Goal: Information Seeking & Learning: Learn about a topic

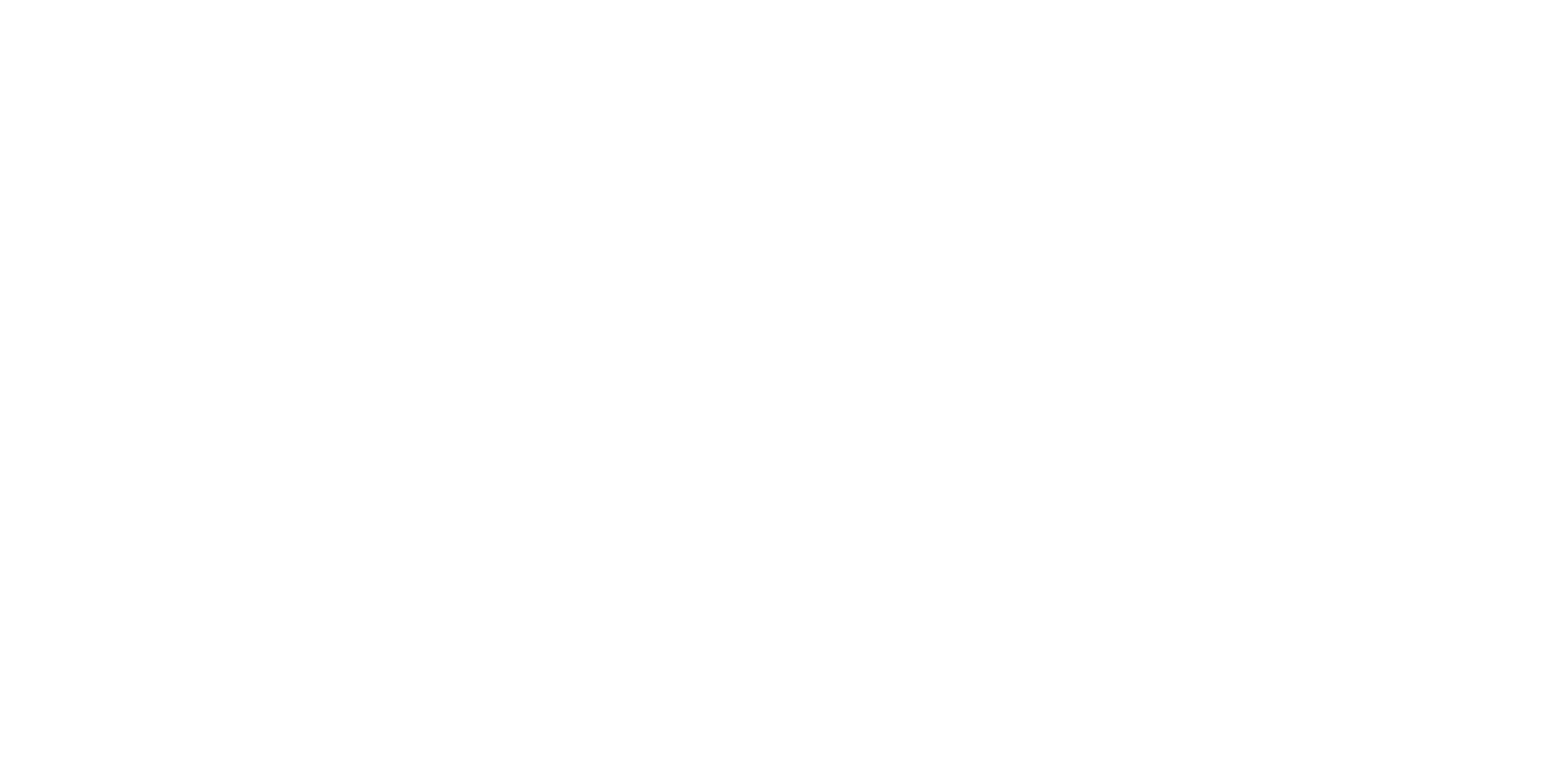
click at [310, 0] on html at bounding box center [780, 0] width 1559 height 0
click at [260, 0] on html at bounding box center [780, 0] width 1559 height 0
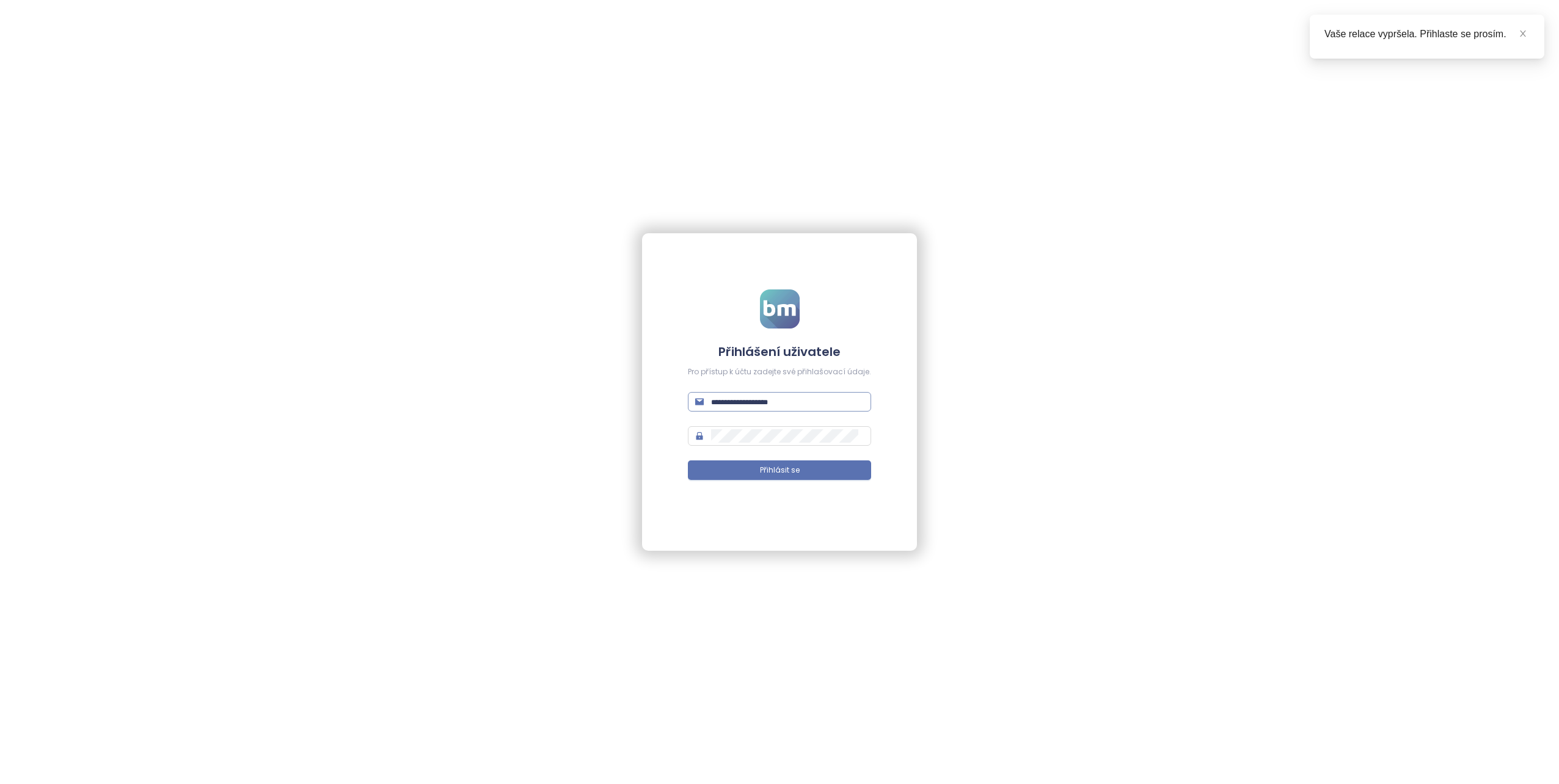
click at [745, 404] on input "text" at bounding box center [788, 402] width 153 height 14
click at [764, 406] on input "text" at bounding box center [788, 402] width 153 height 14
type input "**********"
click at [743, 470] on button "Přihlásit se" at bounding box center [780, 470] width 183 height 19
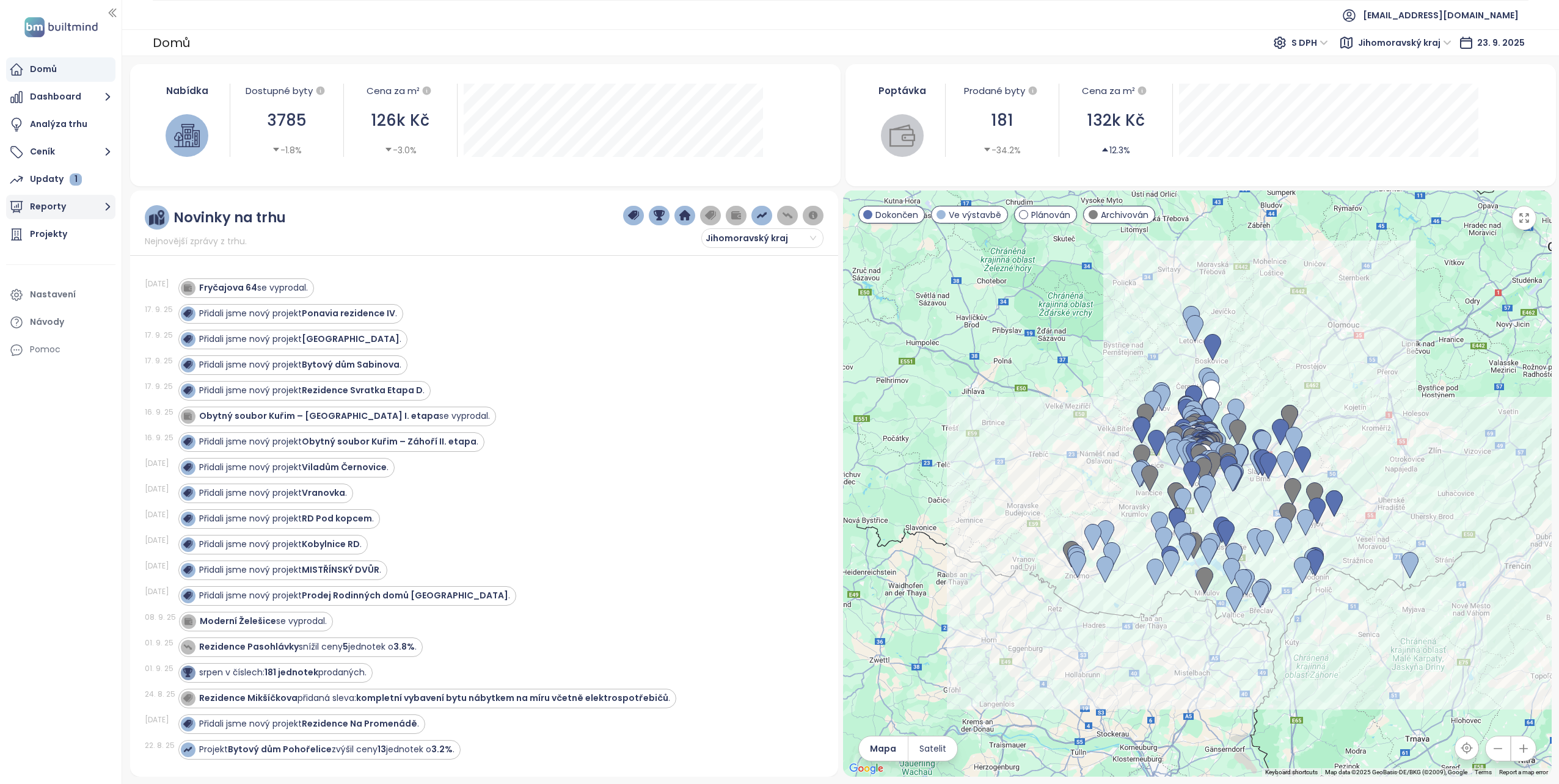
click at [103, 206] on icon "button" at bounding box center [108, 206] width 16 height 16
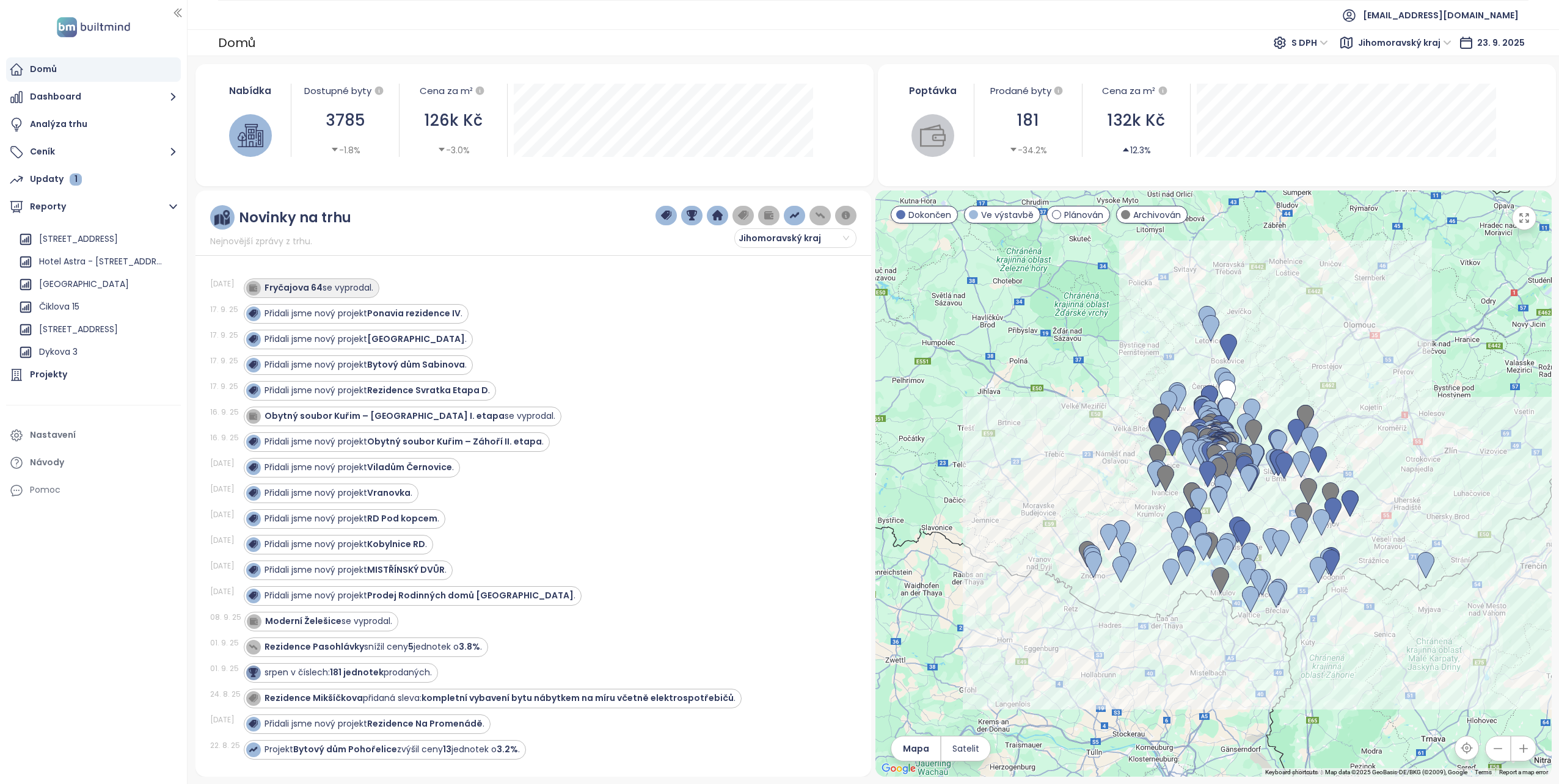
drag, startPoint x: 122, startPoint y: 286, endPoint x: 188, endPoint y: 284, distance: 66.0
click at [188, 284] on div at bounding box center [186, 392] width 6 height 784
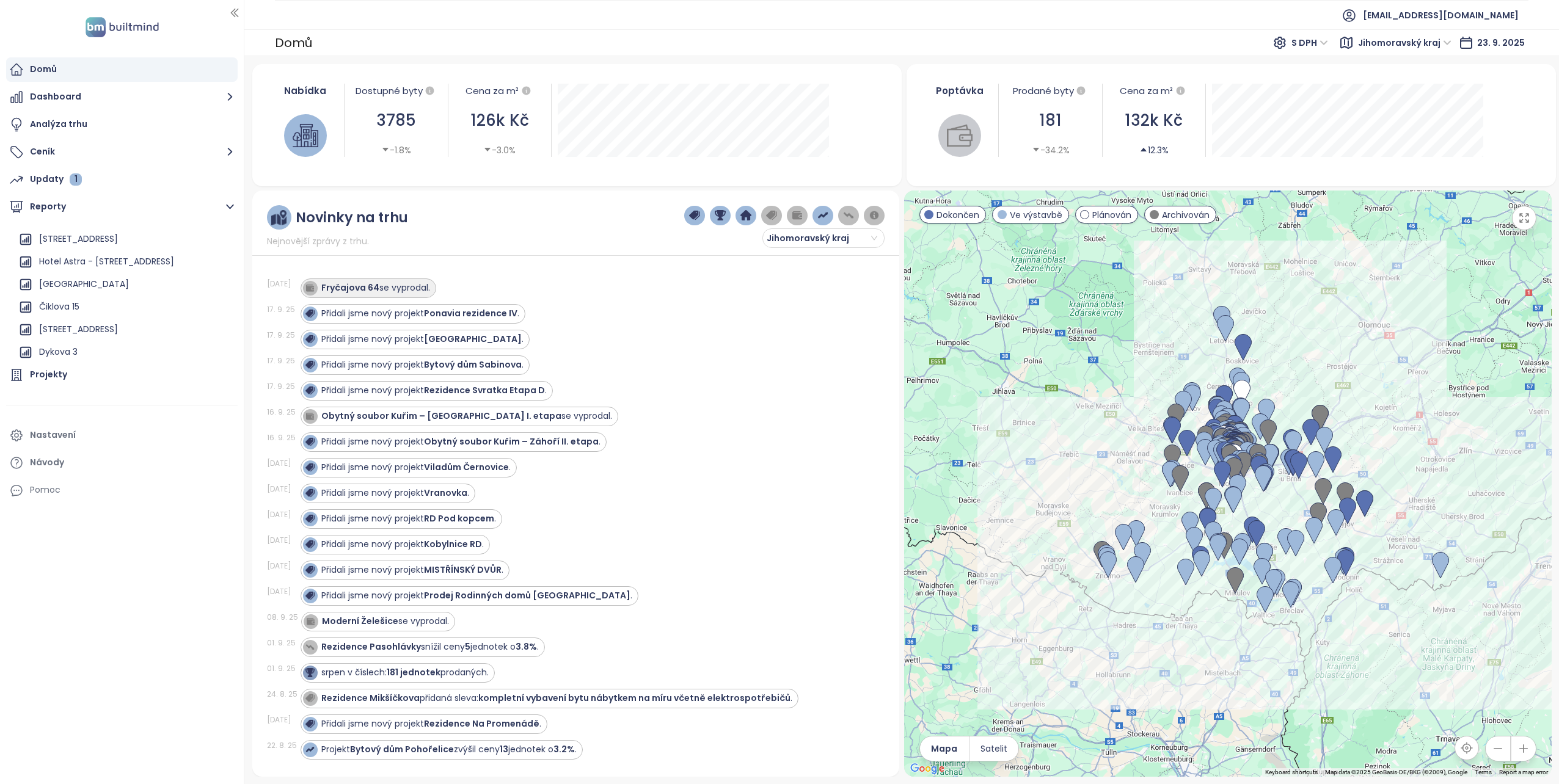
drag, startPoint x: 186, startPoint y: 291, endPoint x: 359, endPoint y: 288, distance: 173.0
click at [359, 288] on section "Domů Dashboard Analýza trhu Ceník Updaty 1 Reporty Přidat report Jihomoravský k…" at bounding box center [780, 392] width 1559 height 784
click at [68, 353] on div "Černý most" at bounding box center [64, 350] width 51 height 16
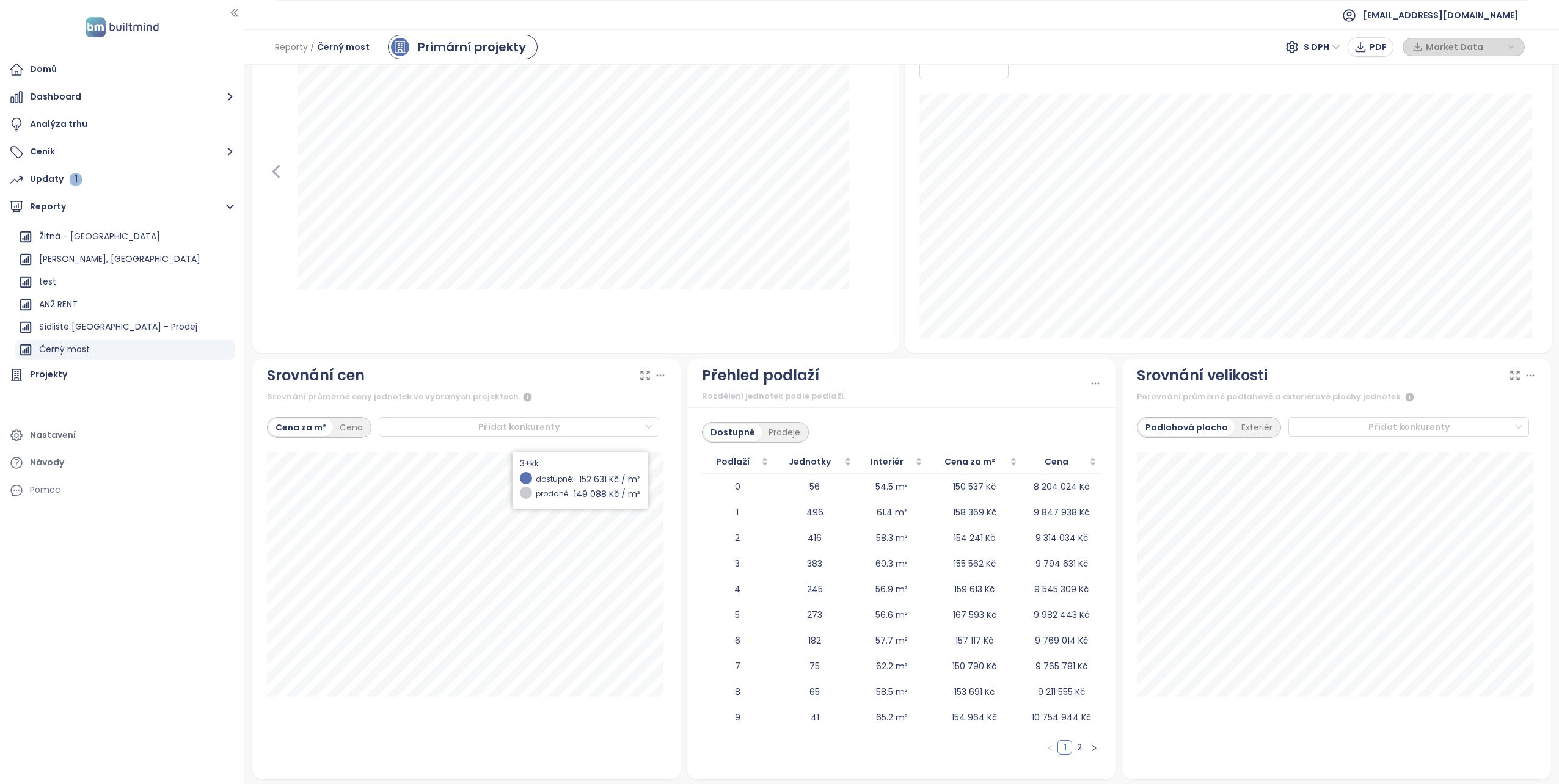
scroll to position [1182, 0]
click at [1077, 748] on link "2" at bounding box center [1080, 744] width 14 height 14
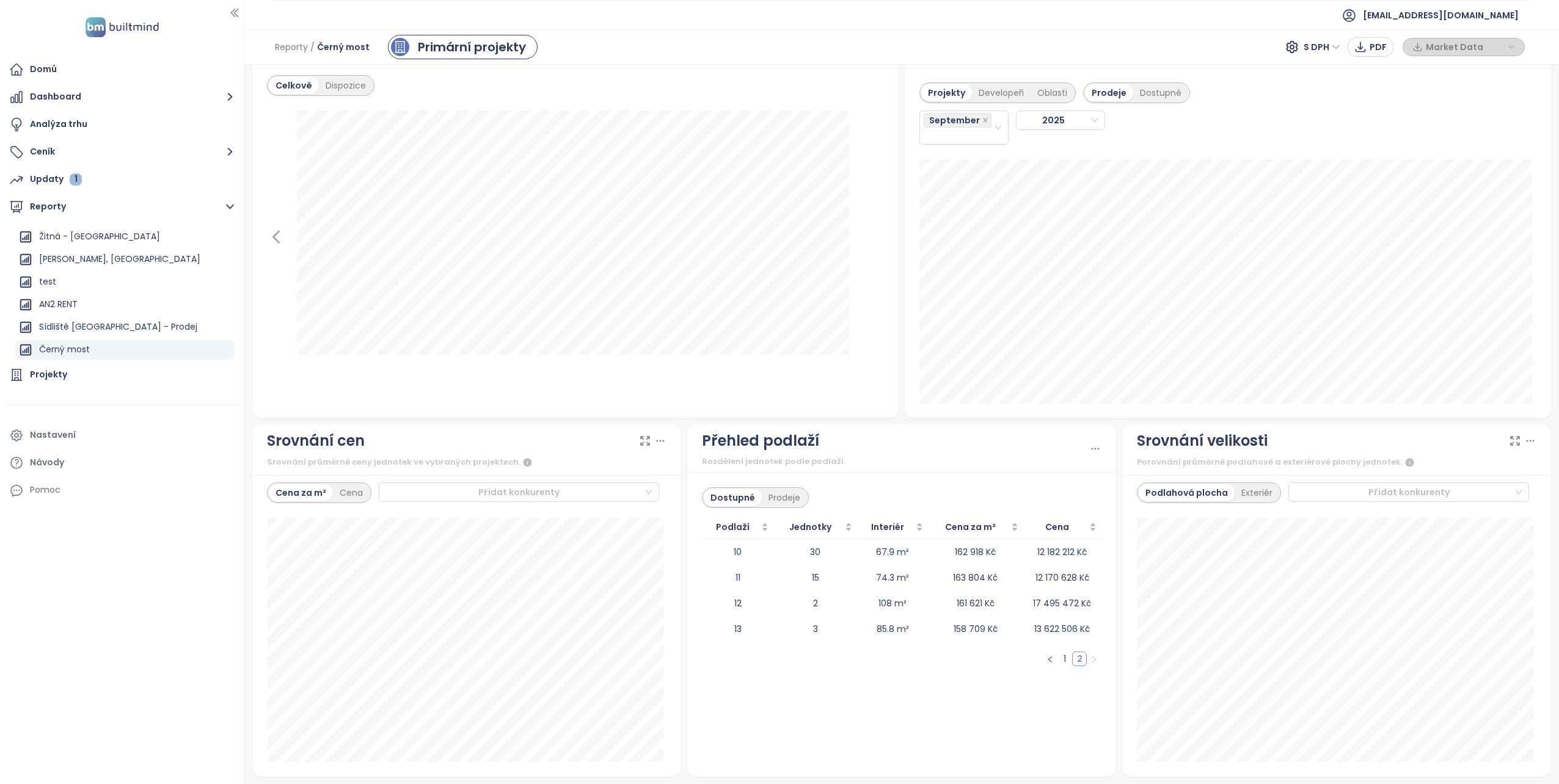
scroll to position [1114, 0]
click at [1059, 659] on link "1" at bounding box center [1065, 659] width 14 height 14
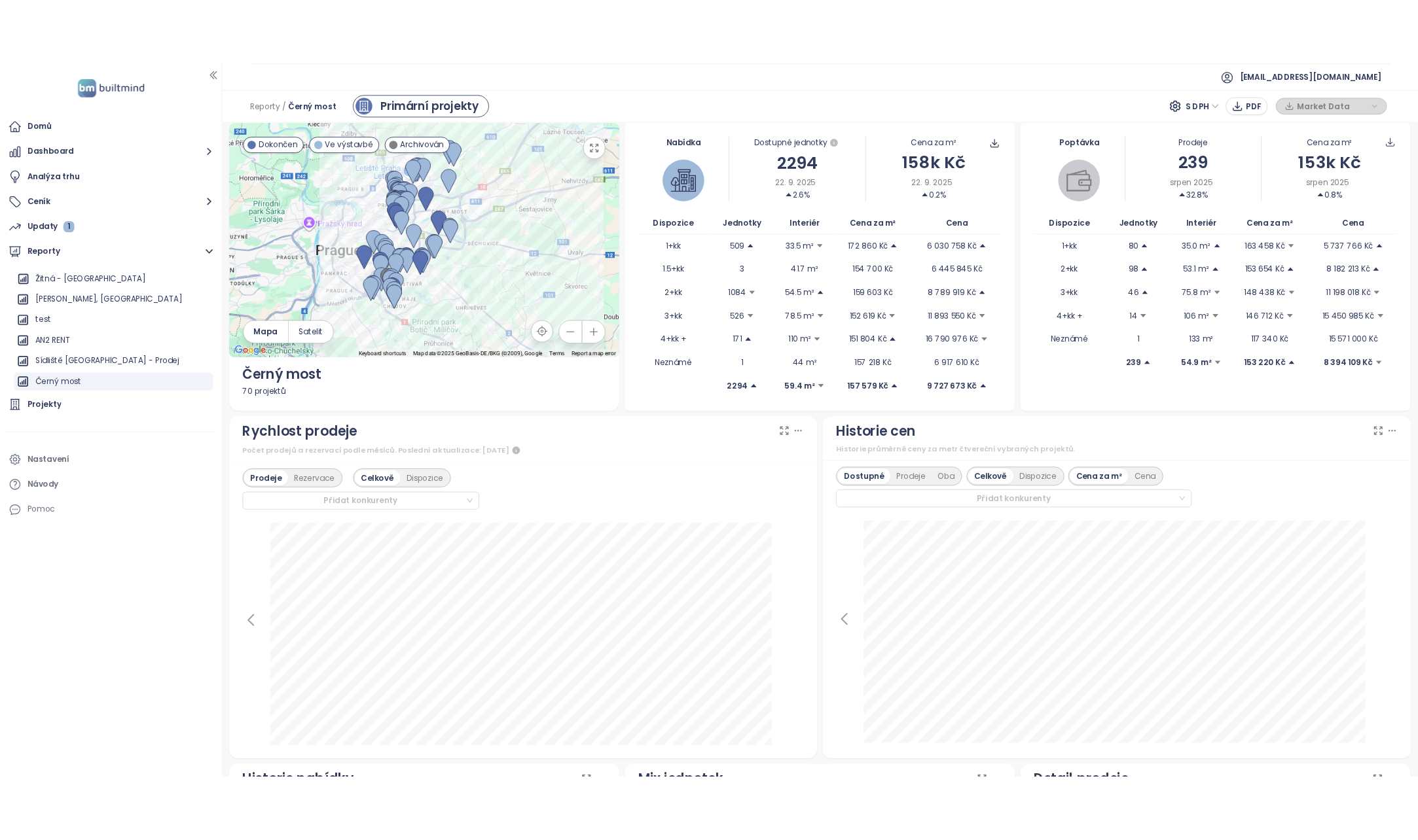
scroll to position [0, 0]
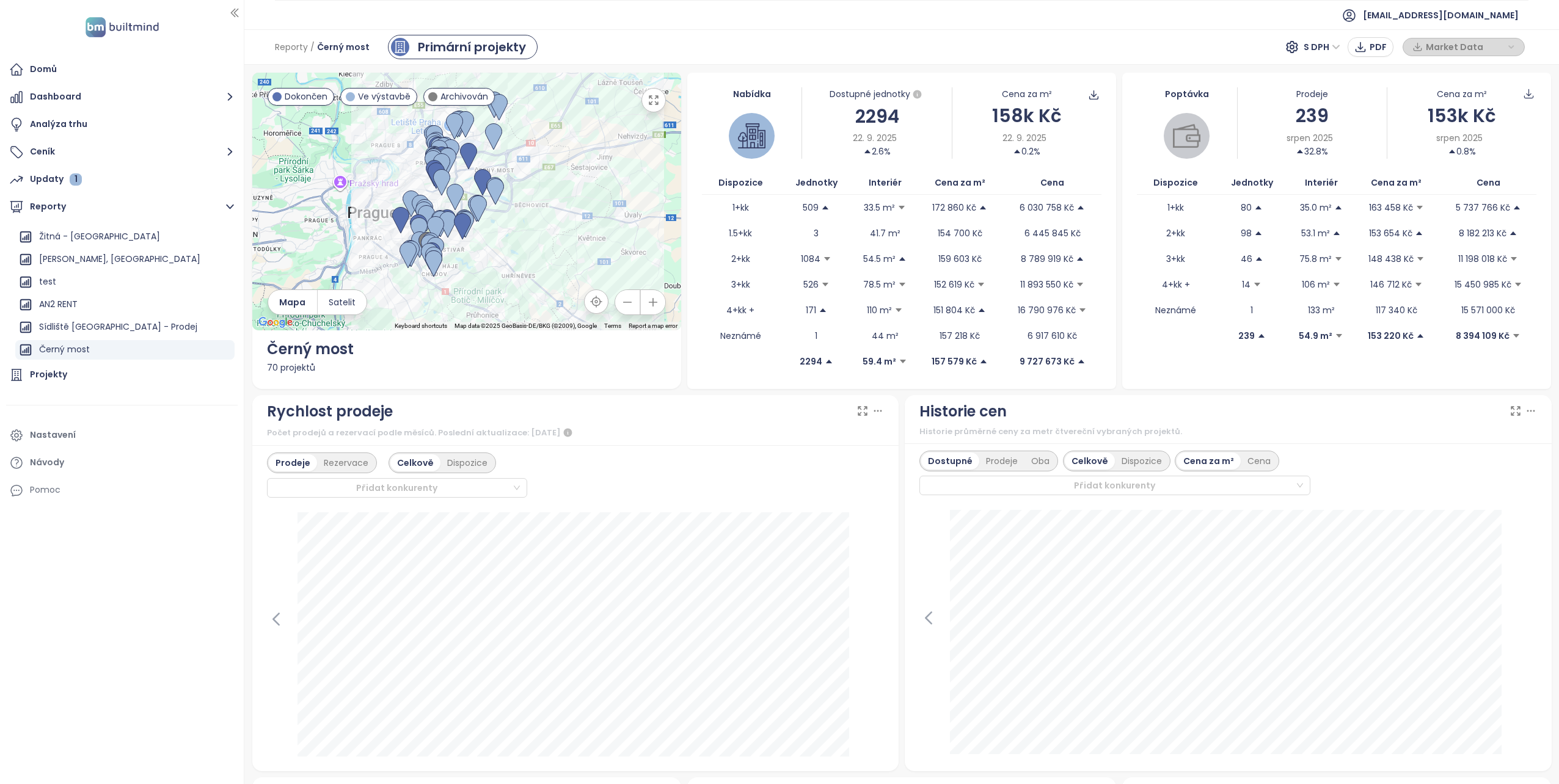
click at [647, 302] on icon "button" at bounding box center [652, 302] width 12 height 12
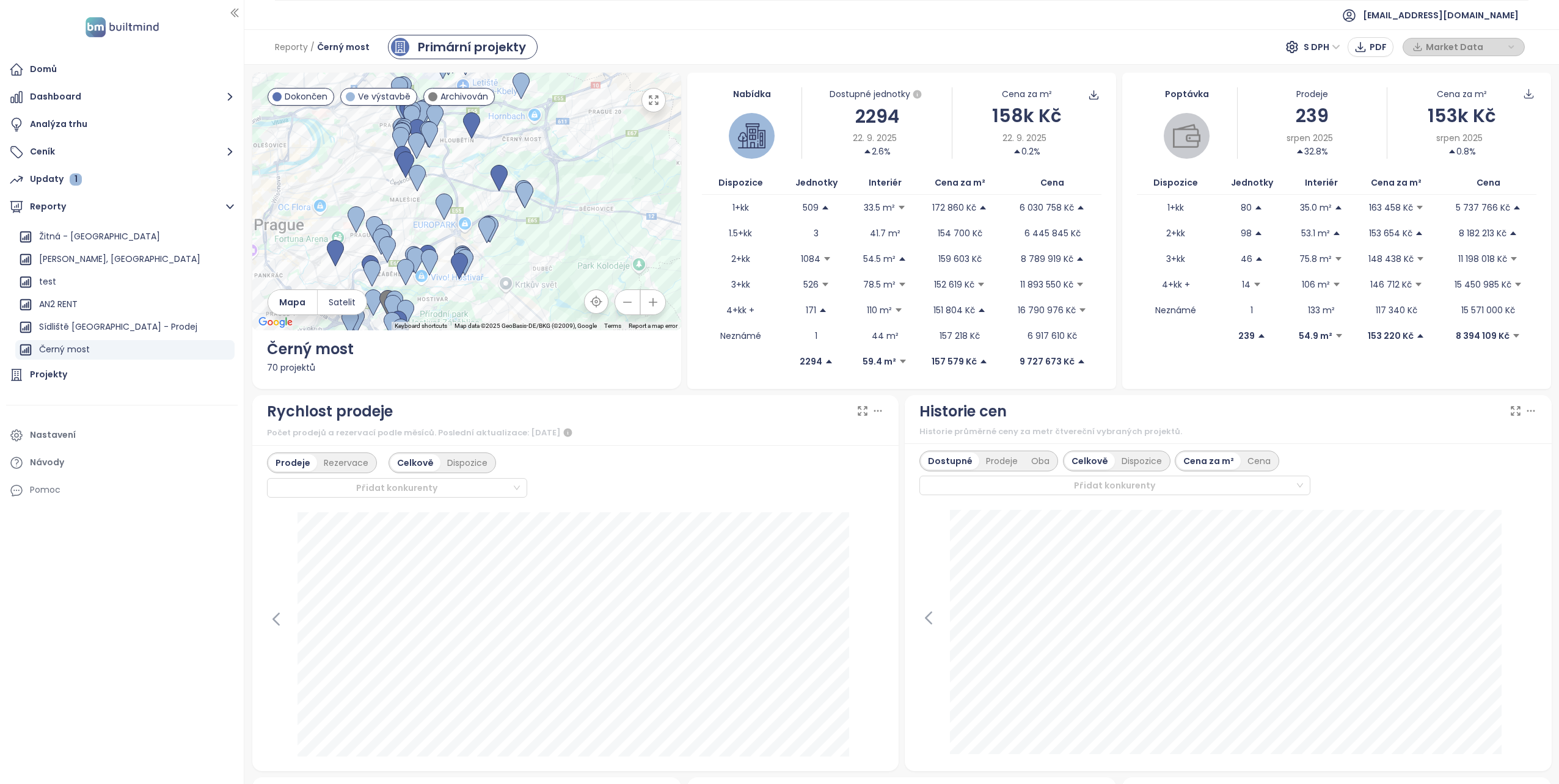
click at [653, 302] on icon "button" at bounding box center [653, 303] width 8 height 8
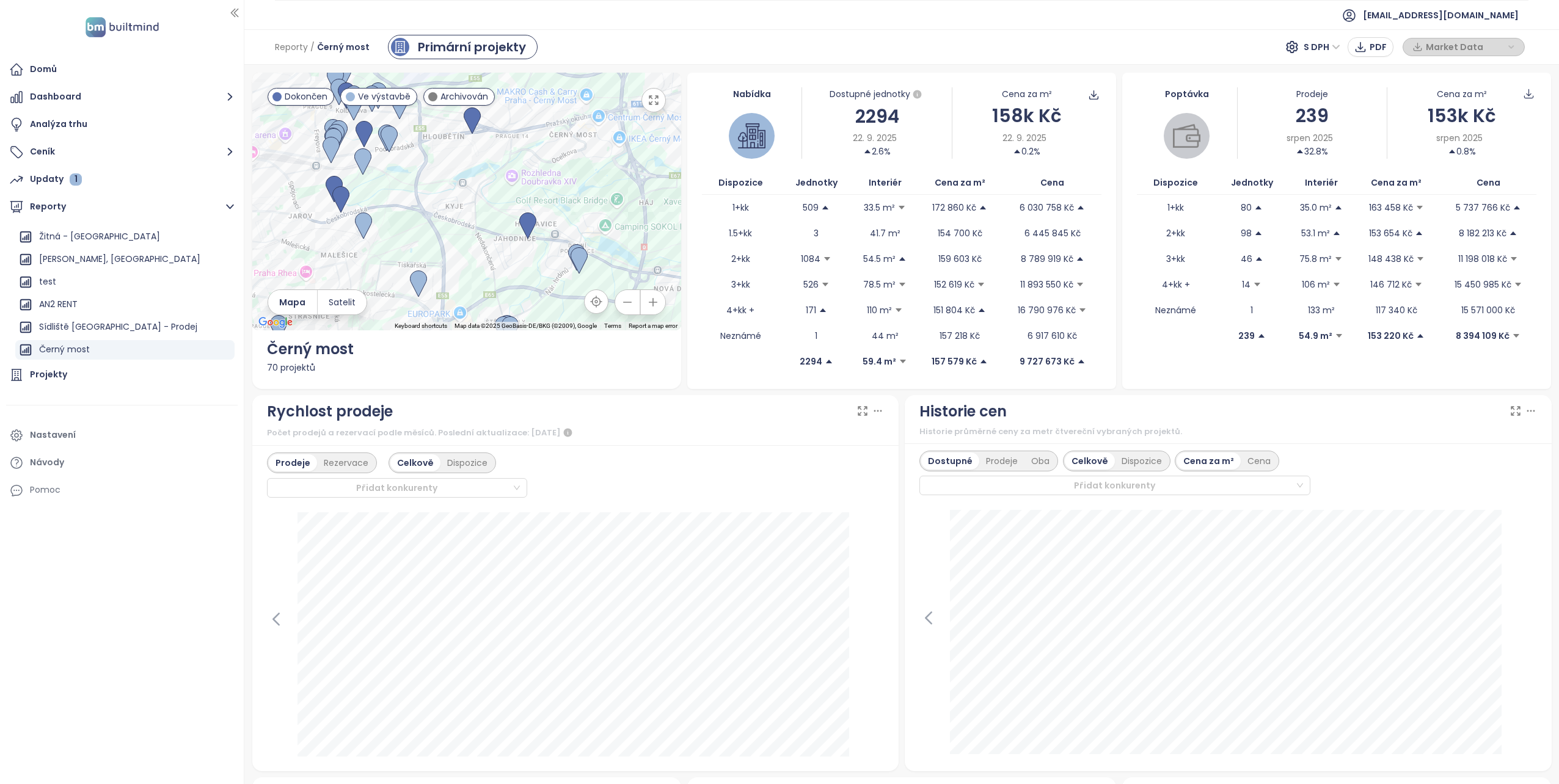
drag, startPoint x: 465, startPoint y: 178, endPoint x: 467, endPoint y: 251, distance: 73.0
click at [467, 251] on div at bounding box center [467, 202] width 429 height 258
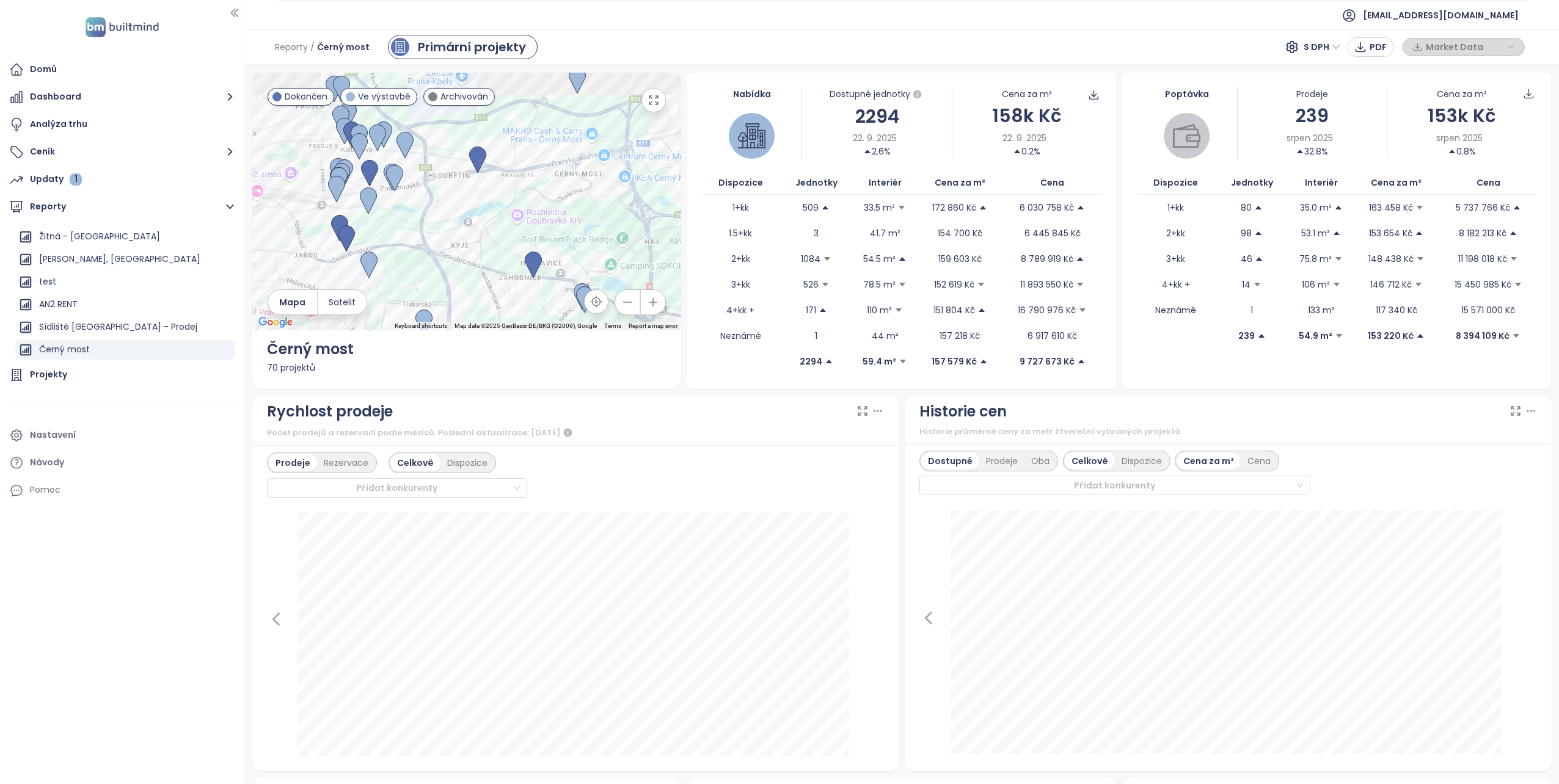
drag, startPoint x: 484, startPoint y: 184, endPoint x: 484, endPoint y: 217, distance: 33.0
click at [484, 217] on div at bounding box center [467, 202] width 429 height 258
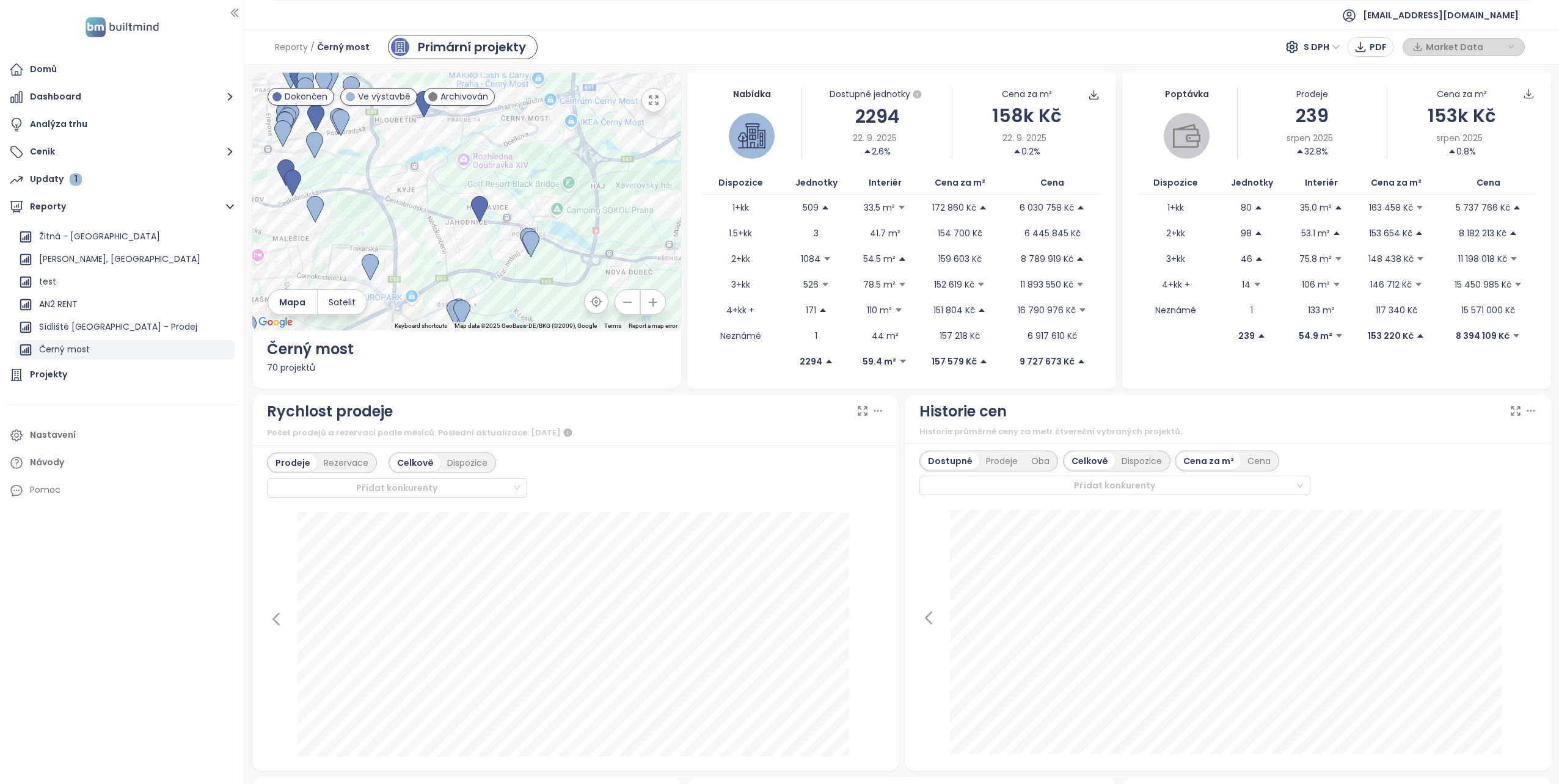
drag, startPoint x: 468, startPoint y: 213, endPoint x: 402, endPoint y: 133, distance: 103.7
click at [402, 133] on div at bounding box center [467, 202] width 429 height 258
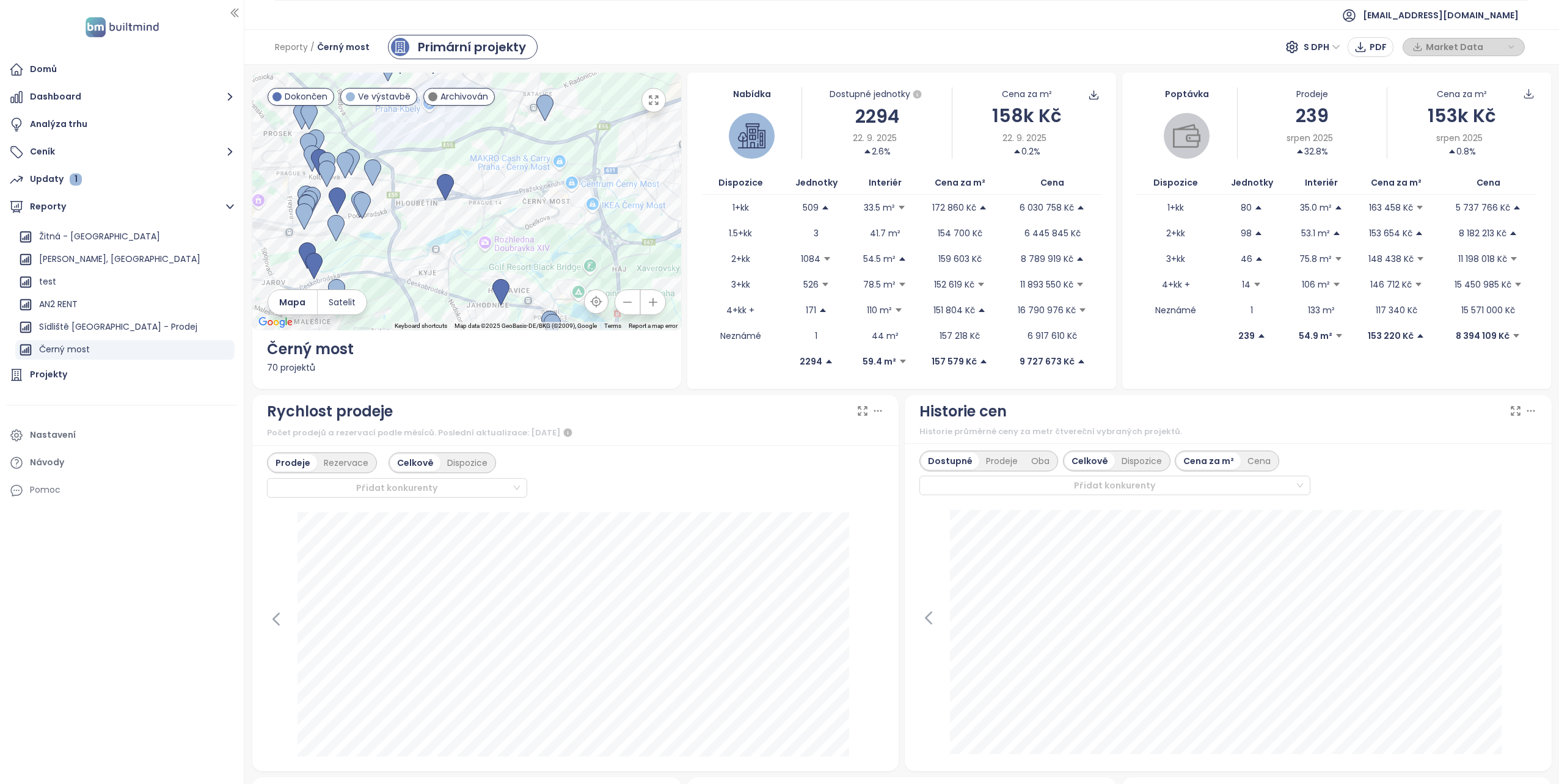
drag, startPoint x: 423, startPoint y: 189, endPoint x: 457, endPoint y: 291, distance: 107.5
click at [457, 291] on div at bounding box center [467, 202] width 429 height 258
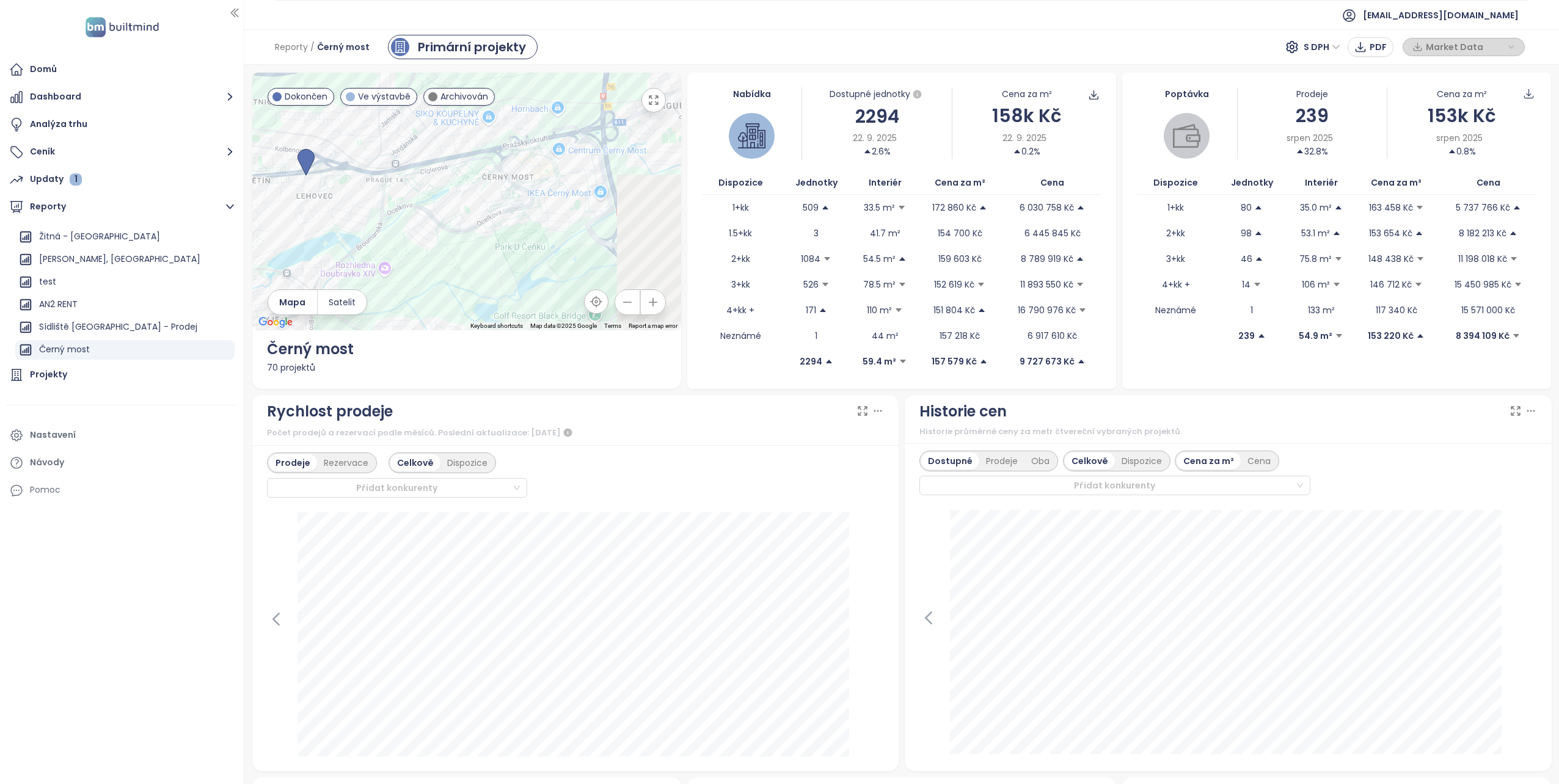
drag, startPoint x: 377, startPoint y: 212, endPoint x: 327, endPoint y: 210, distance: 50.0
click at [327, 210] on div at bounding box center [467, 202] width 429 height 258
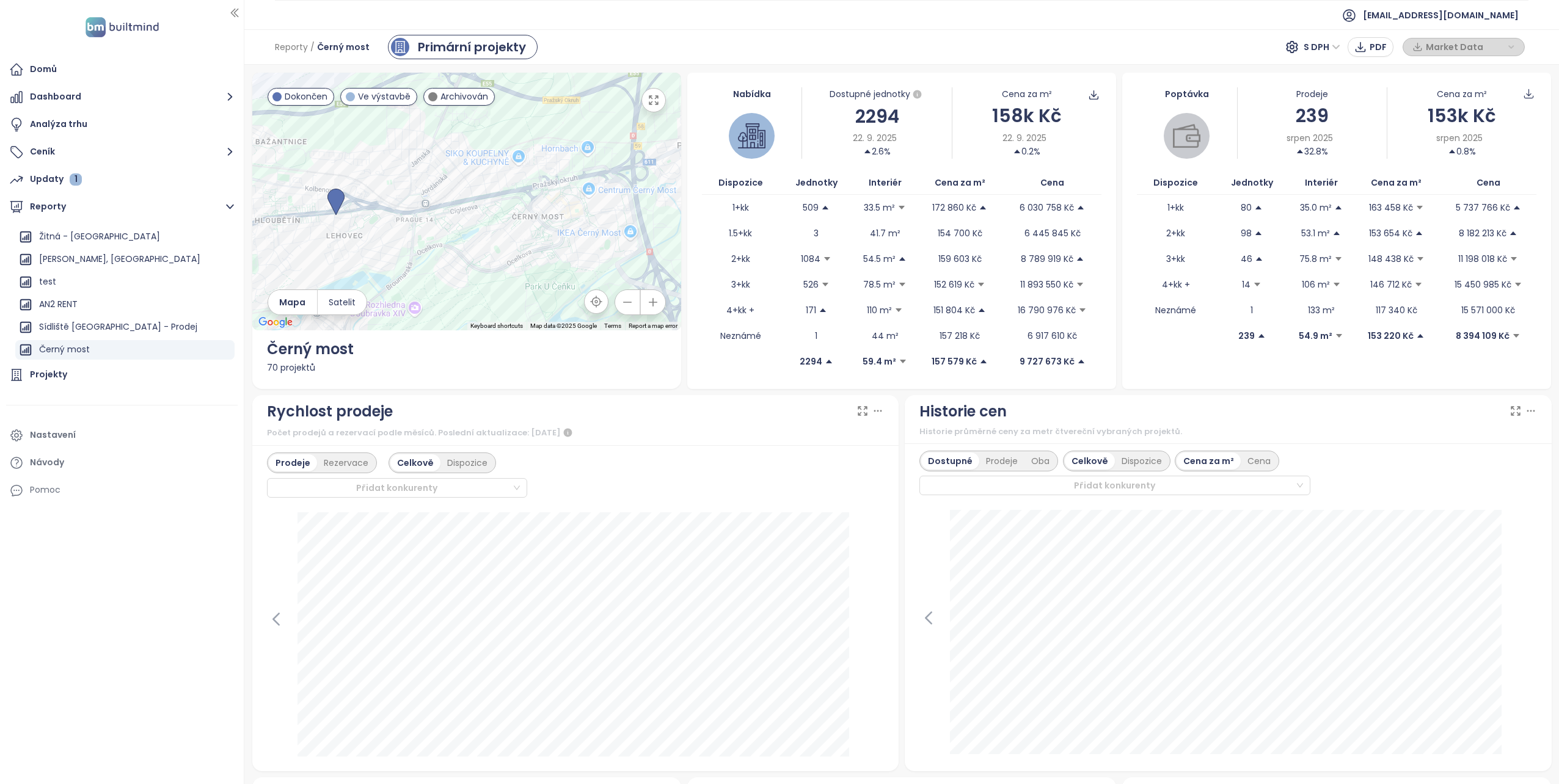
drag, startPoint x: 324, startPoint y: 220, endPoint x: 364, endPoint y: 260, distance: 56.6
click at [364, 260] on div at bounding box center [467, 202] width 429 height 258
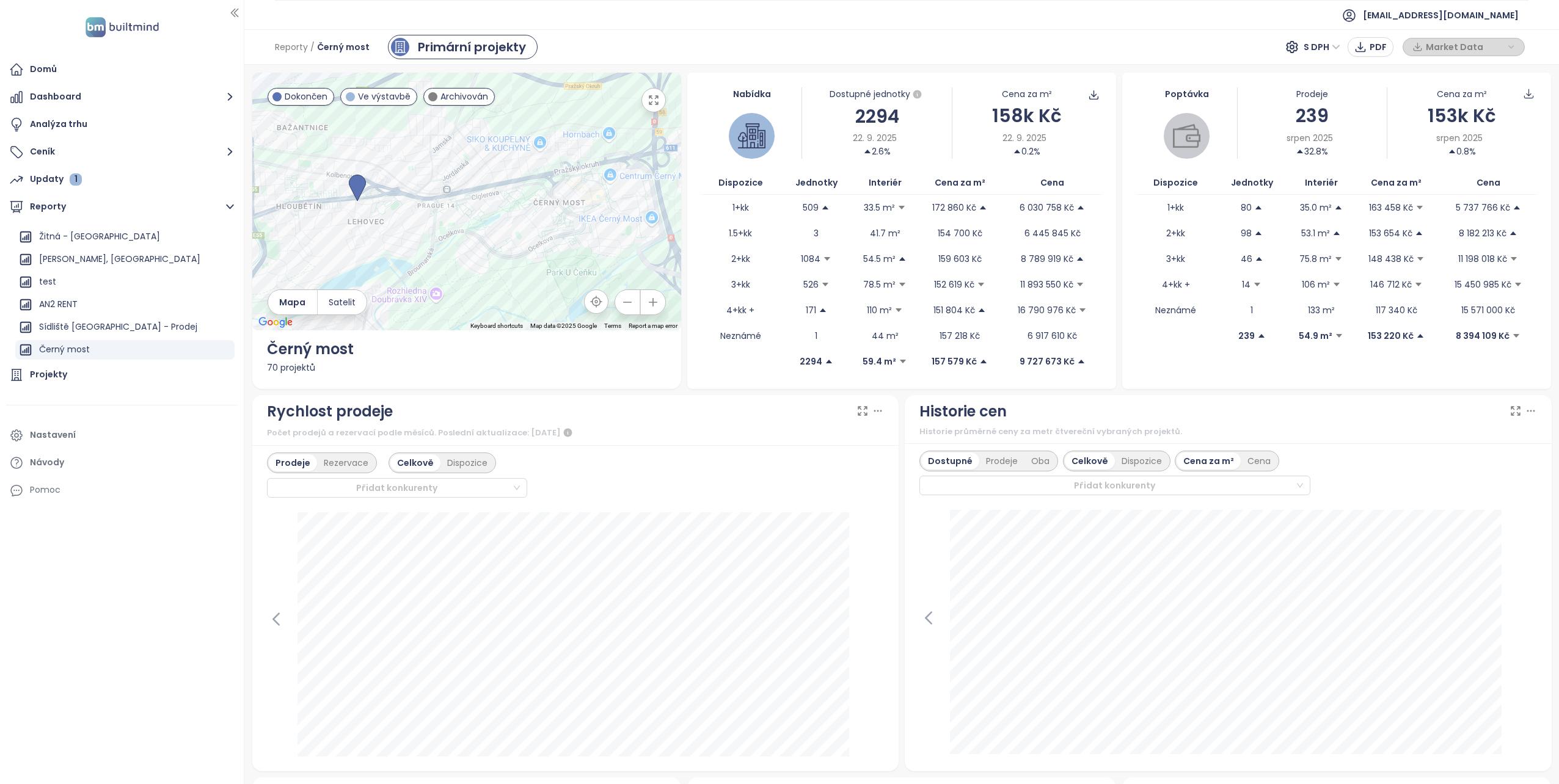
drag, startPoint x: 366, startPoint y: 251, endPoint x: 388, endPoint y: 236, distance: 26.6
click at [388, 236] on div at bounding box center [467, 202] width 429 height 258
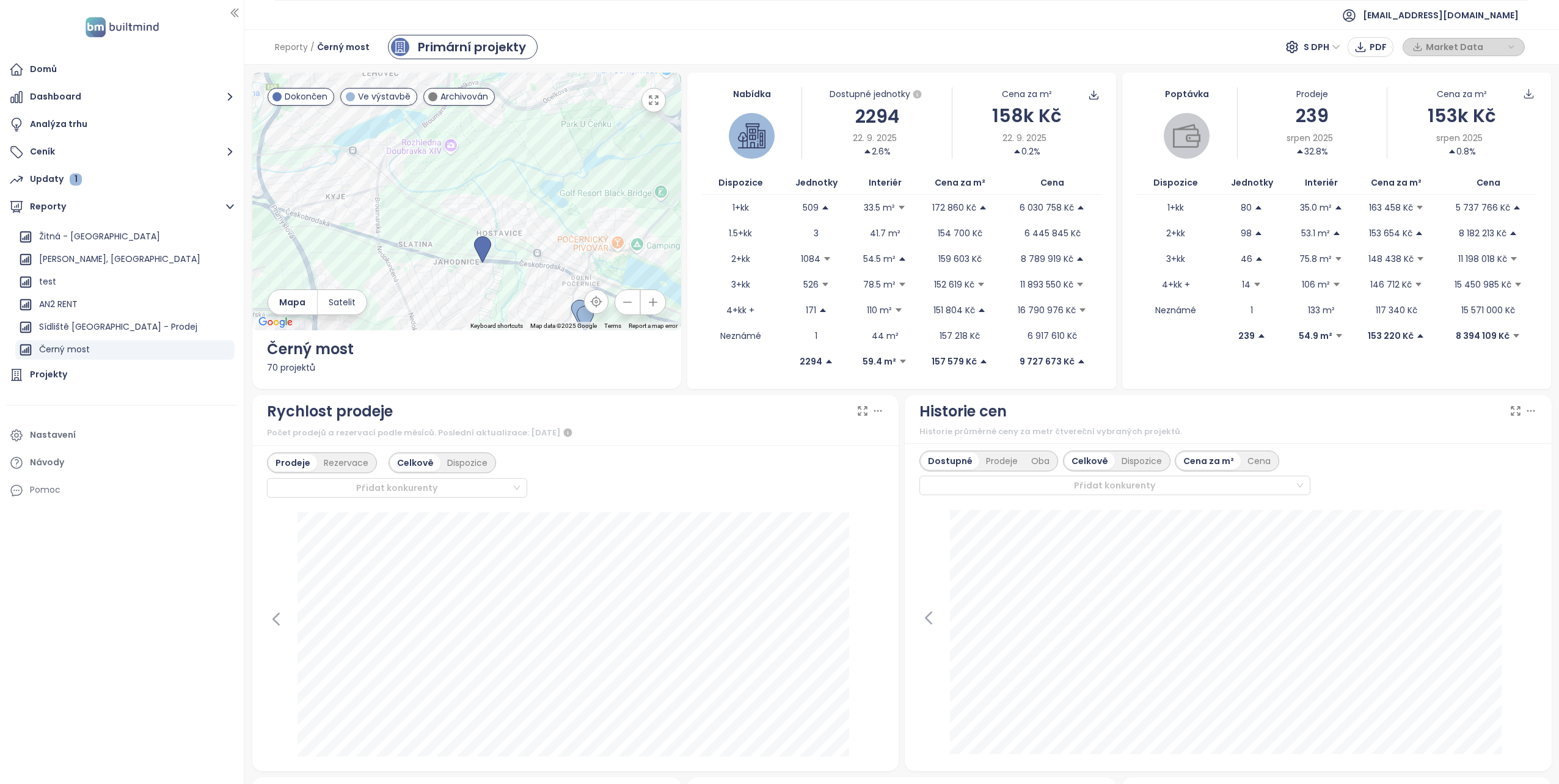
drag, startPoint x: 375, startPoint y: 250, endPoint x: 390, endPoint y: 101, distance: 149.8
click at [390, 101] on div "← Move left → Move right ↑ Move up ↓ Move down + Zoom in - Zoom out Home Jump l…" at bounding box center [467, 202] width 429 height 258
click at [484, 248] on img at bounding box center [482, 249] width 17 height 27
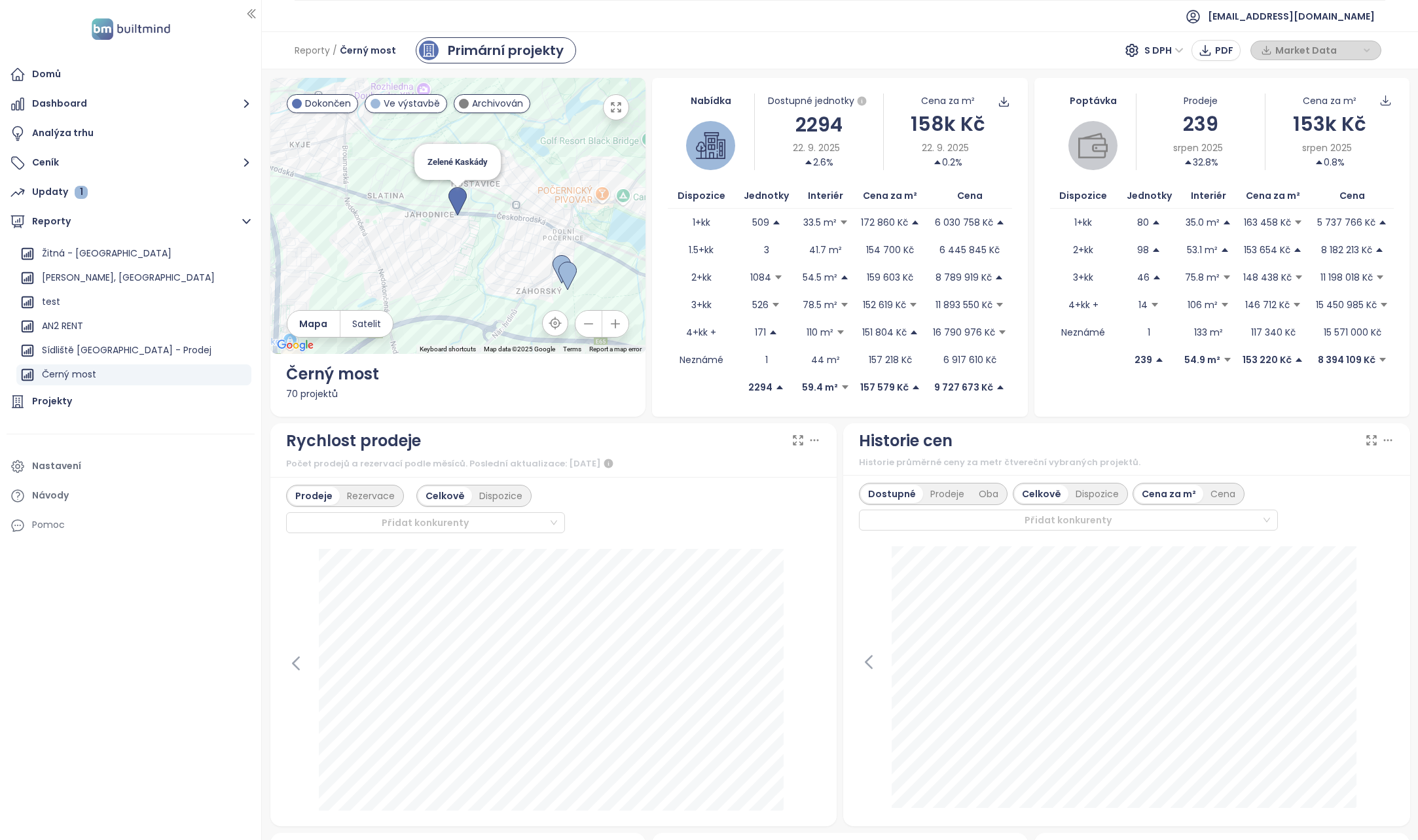
click at [455, 196] on img at bounding box center [458, 201] width 19 height 29
click at [455, 197] on img at bounding box center [458, 201] width 19 height 29
click at [457, 401] on div "← Move left → Move right ↑ Move up ↓ Move down + Zoom in - Zoom out Home Jump l…" at bounding box center [458, 247] width 376 height 339
click at [451, 192] on img at bounding box center [458, 201] width 19 height 29
click at [800, 495] on div "Prodeje Rezervace Celkově Dispozice Přidat konkurenty" at bounding box center [553, 509] width 535 height 48
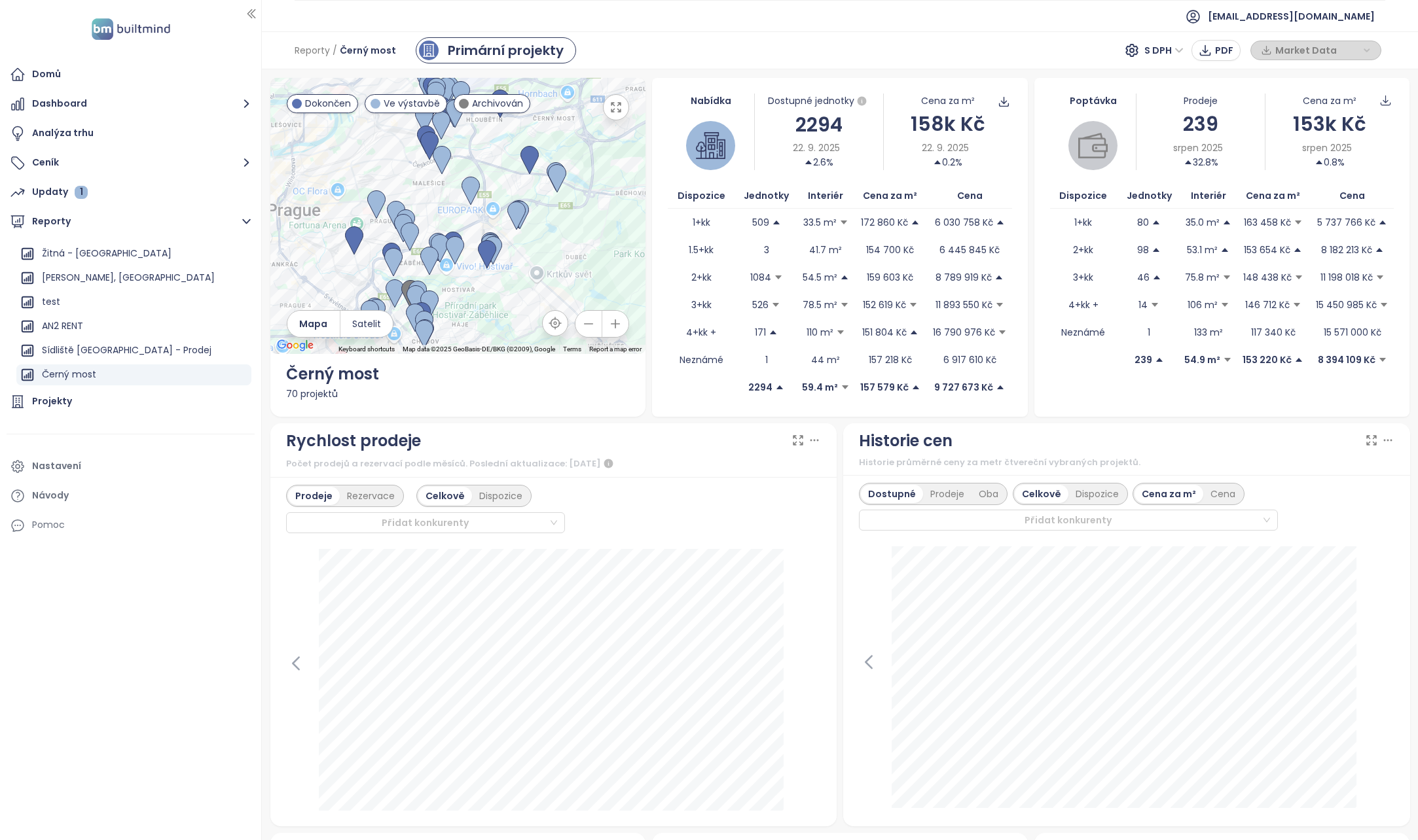
drag, startPoint x: 437, startPoint y: 253, endPoint x: 504, endPoint y: 173, distance: 104.4
click at [504, 173] on div at bounding box center [458, 216] width 376 height 276
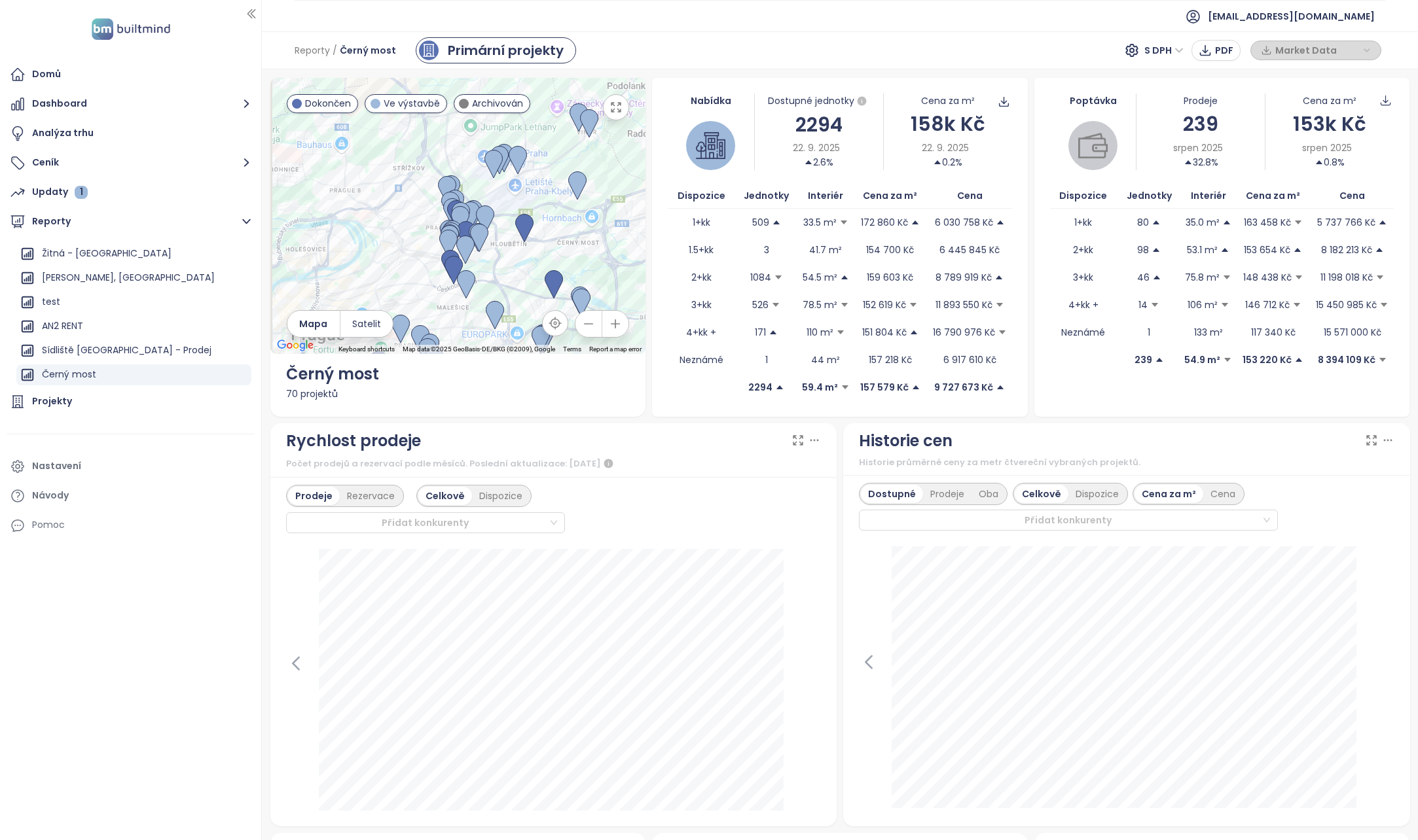
drag, startPoint x: 496, startPoint y: 146, endPoint x: 519, endPoint y: 275, distance: 131.0
click at [519, 275] on div at bounding box center [458, 216] width 376 height 276
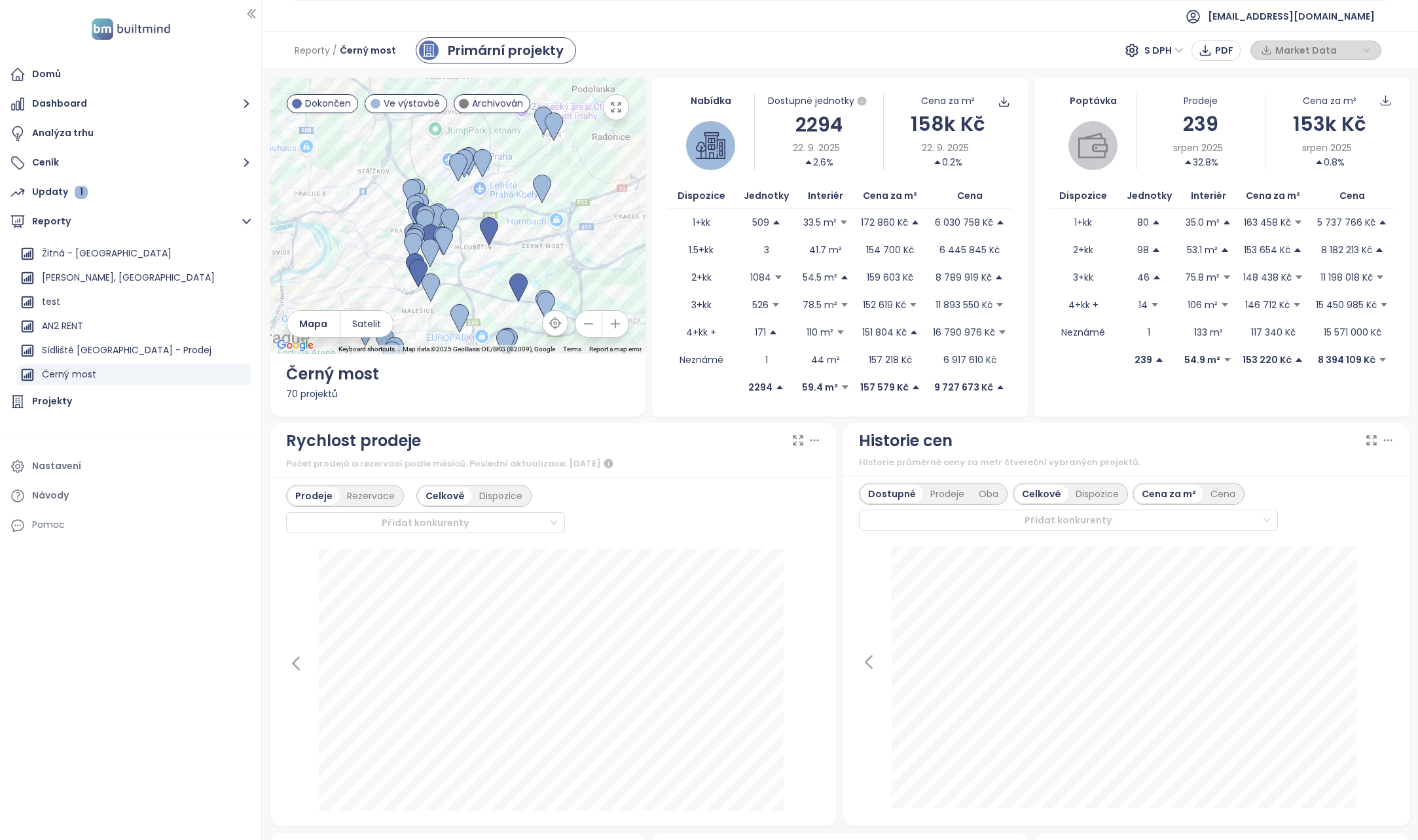
drag, startPoint x: 525, startPoint y: 261, endPoint x: 486, endPoint y: 250, distance: 40.5
click at [486, 250] on div at bounding box center [458, 216] width 376 height 276
click at [438, 246] on img at bounding box center [444, 241] width 19 height 29
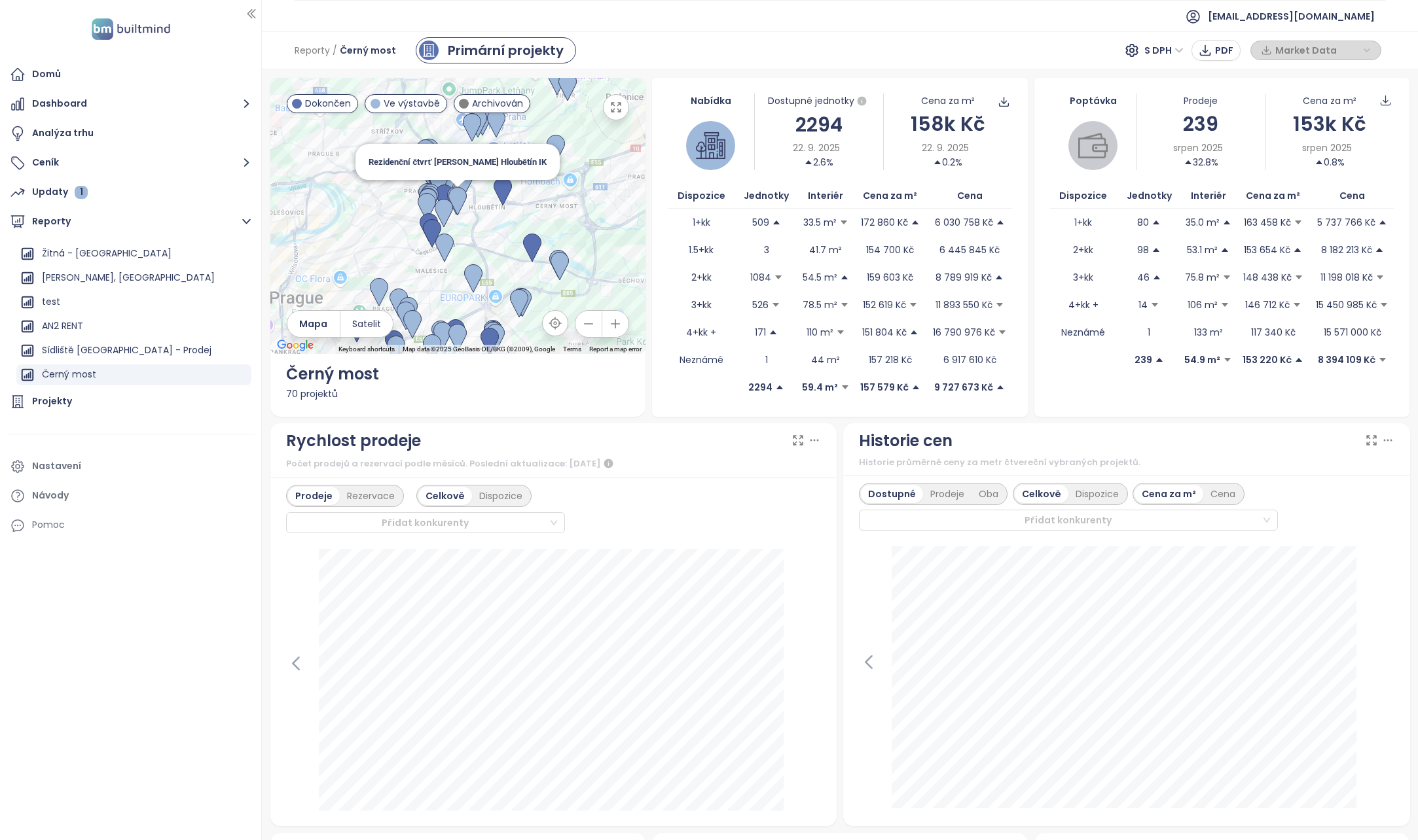
click at [457, 195] on img at bounding box center [458, 201] width 19 height 29
click at [455, 201] on img at bounding box center [458, 201] width 19 height 29
click at [458, 199] on img at bounding box center [458, 201] width 19 height 29
click at [458, 197] on img at bounding box center [458, 201] width 19 height 29
click at [459, 203] on img at bounding box center [458, 201] width 19 height 29
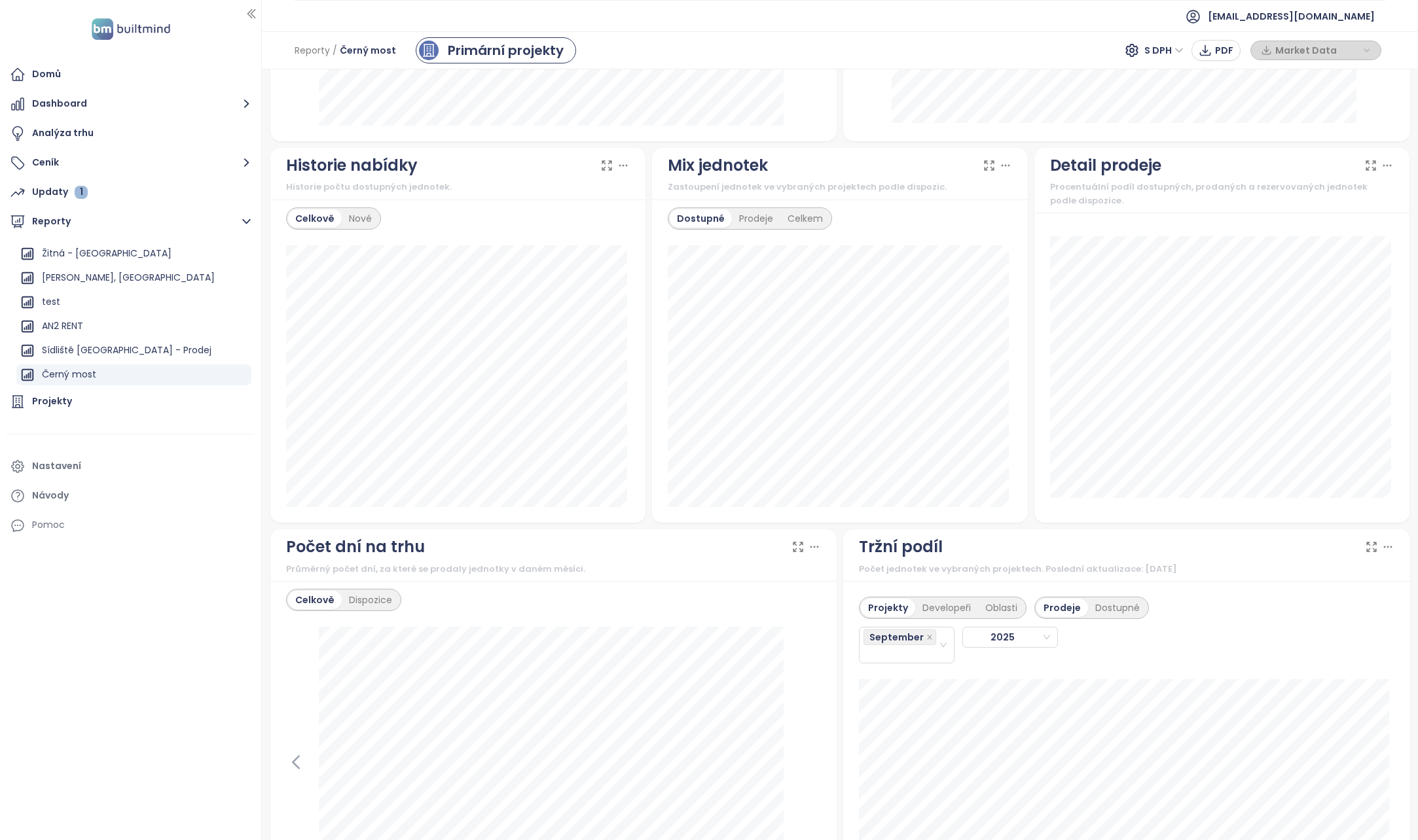
scroll to position [851, 0]
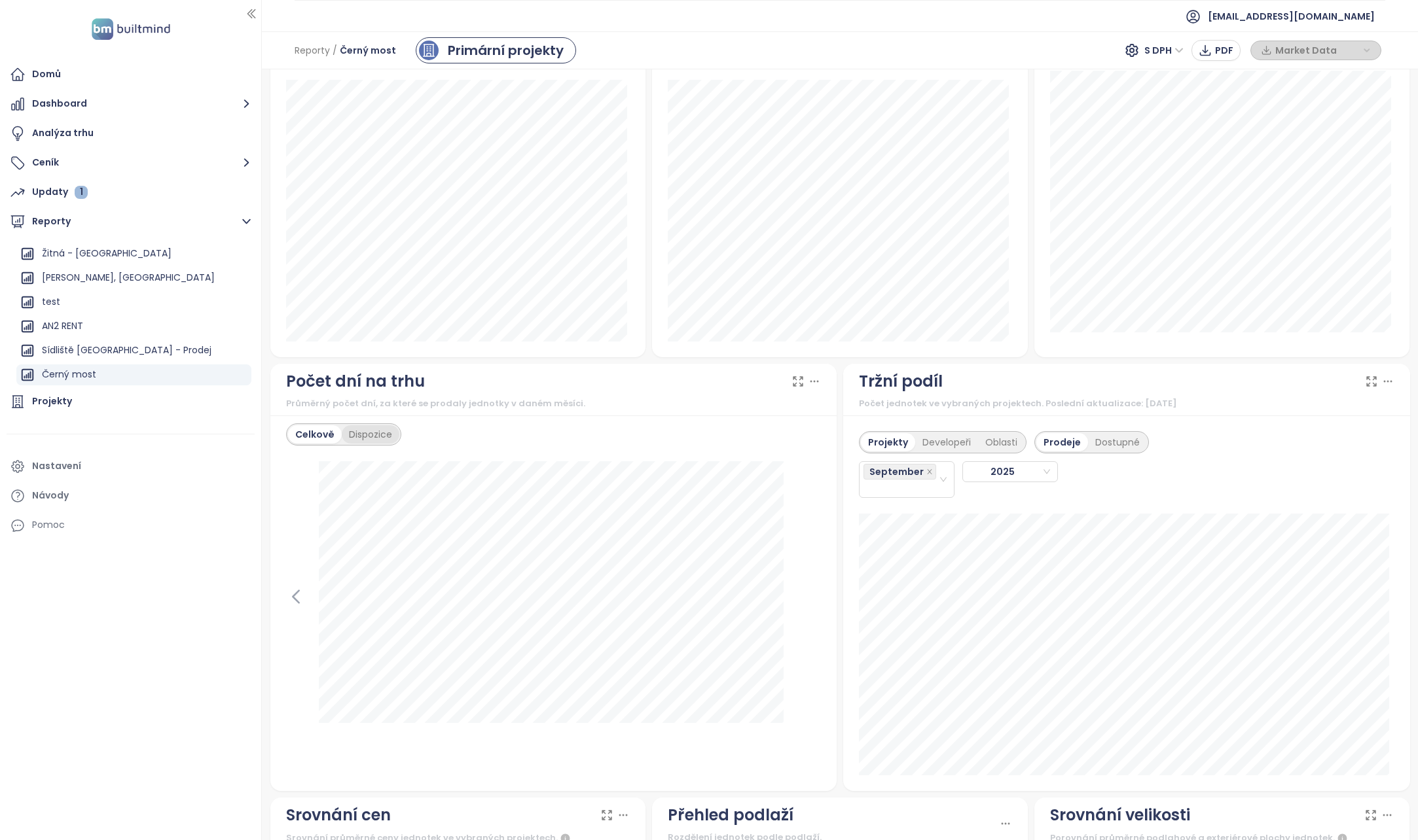
click at [360, 437] on div "Dispozice" at bounding box center [371, 435] width 57 height 19
click at [297, 437] on div "Celkově" at bounding box center [314, 435] width 51 height 19
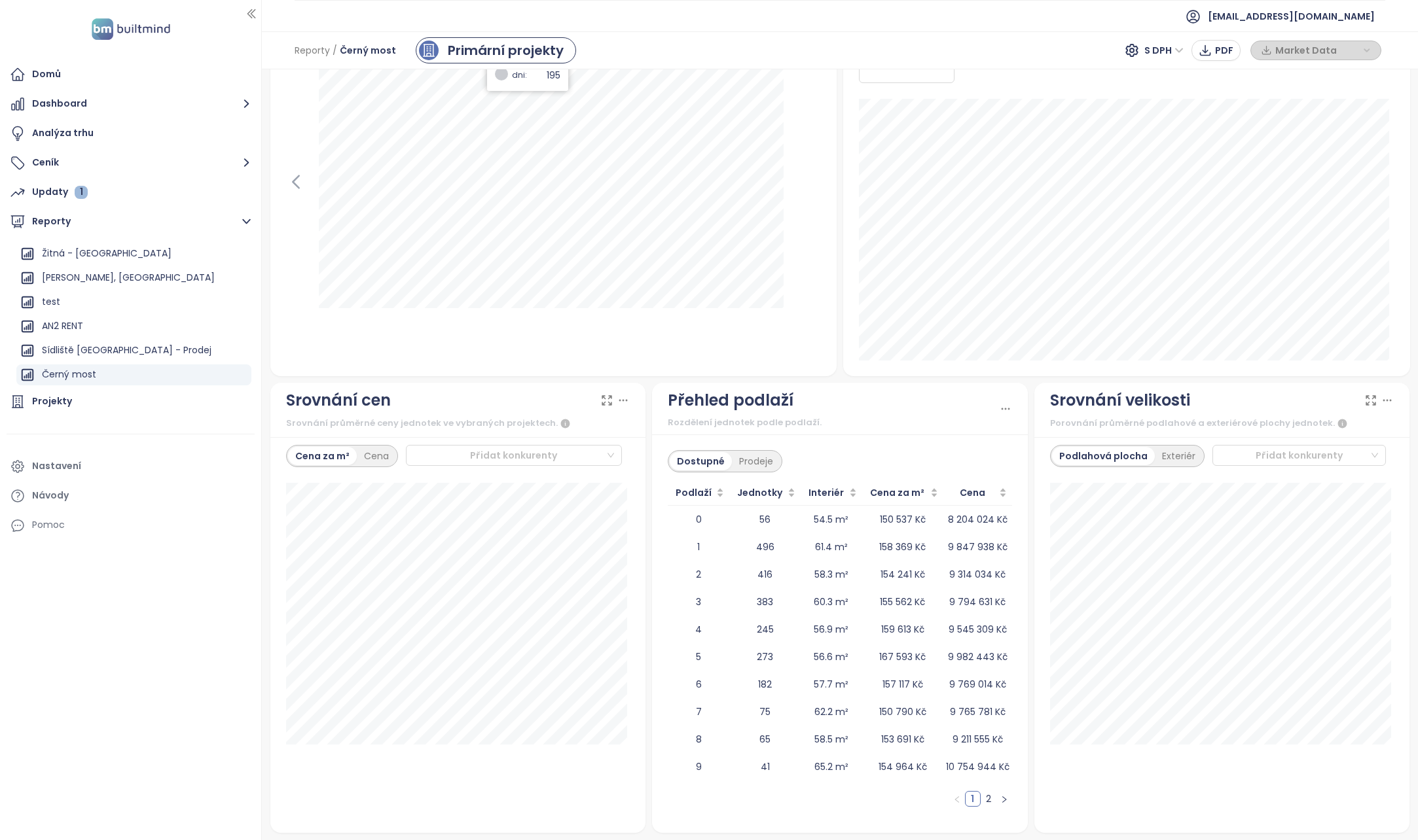
scroll to position [1267, 0]
click at [371, 451] on div "Cena" at bounding box center [377, 455] width 39 height 19
click at [331, 455] on div "Cena za m²" at bounding box center [321, 455] width 68 height 19
click at [700, 455] on div "Dostupné" at bounding box center [700, 459] width 62 height 19
click at [999, 405] on icon at bounding box center [1005, 407] width 13 height 13
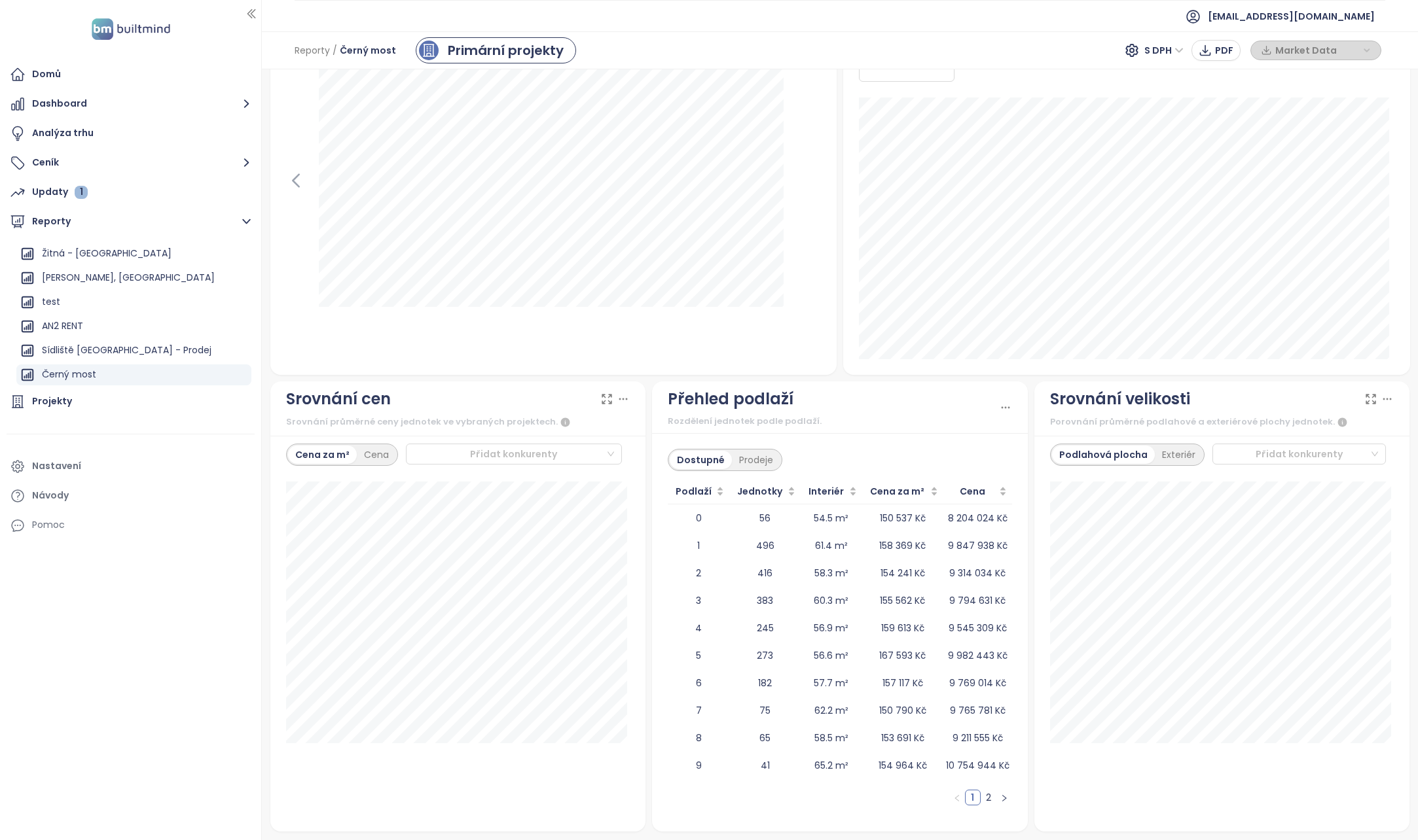
click at [883, 411] on div "Přehled podlaží" at bounding box center [833, 398] width 331 height 25
click at [981, 798] on link "2" at bounding box center [988, 798] width 15 height 15
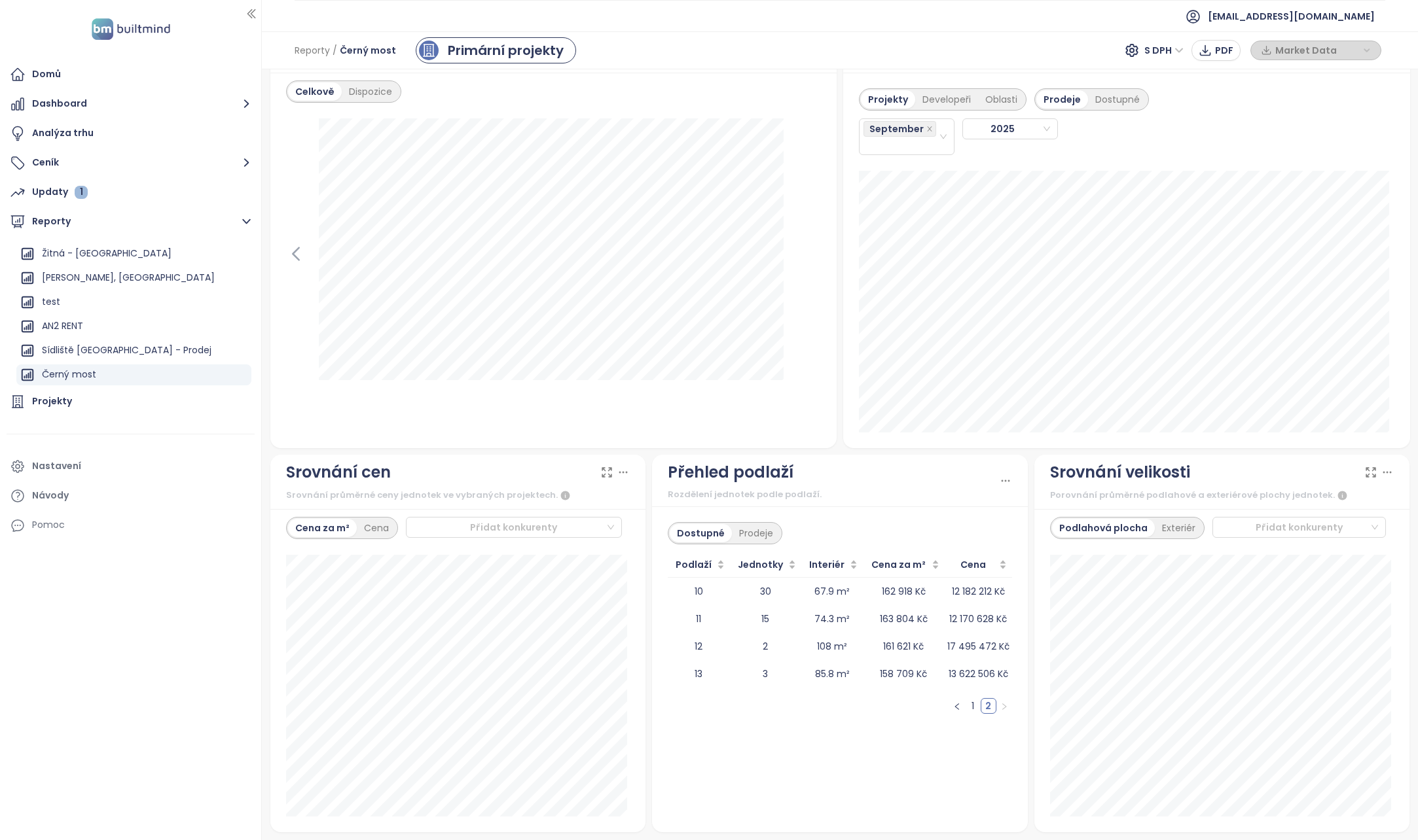
click at [965, 708] on link "1" at bounding box center [972, 706] width 15 height 15
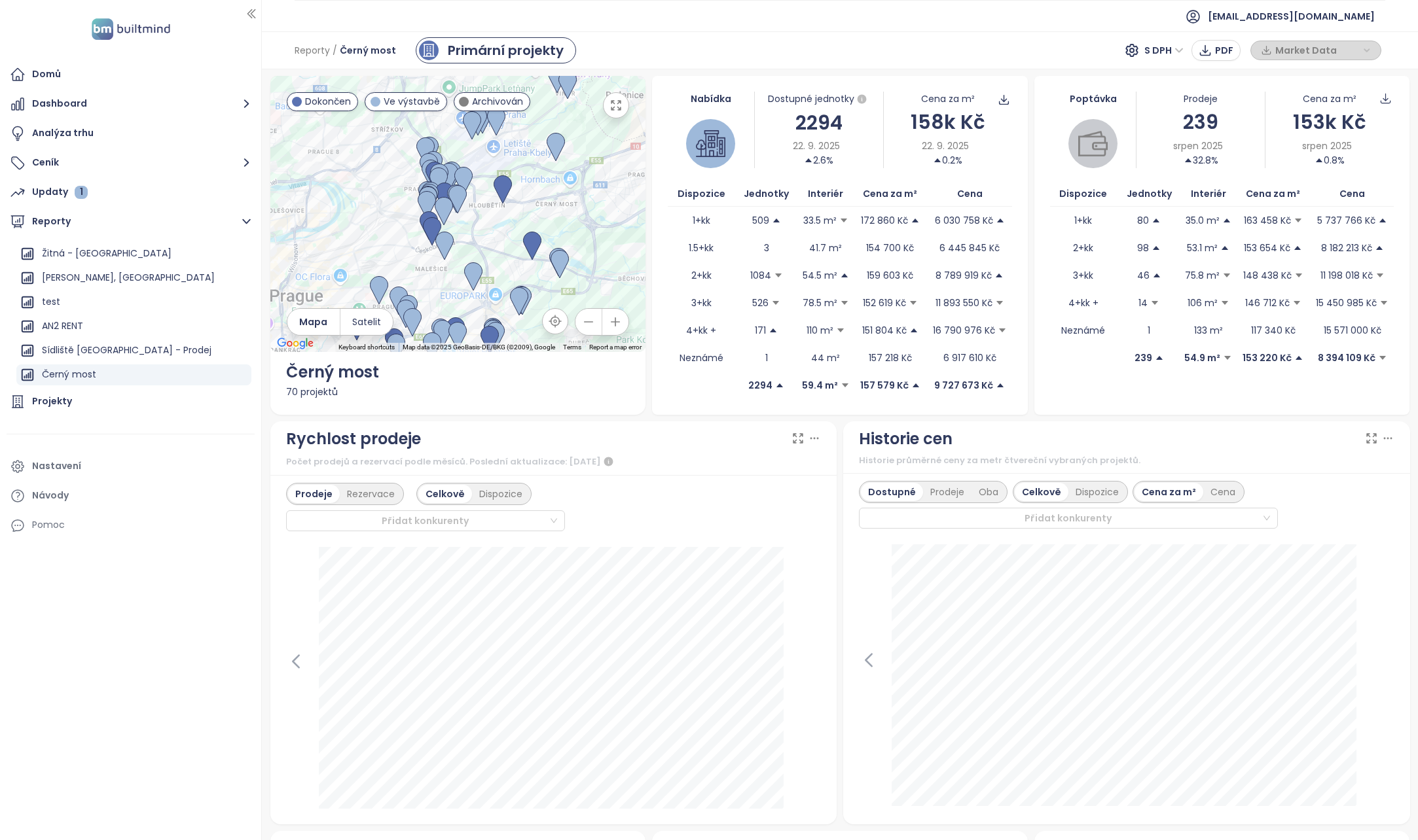
scroll to position [0, 0]
click at [1078, 494] on div "Dispozice" at bounding box center [1097, 494] width 57 height 19
click at [1171, 494] on div "Cena" at bounding box center [1191, 494] width 39 height 19
click at [978, 161] on span "Data jako CSV" at bounding box center [1006, 157] width 69 height 15
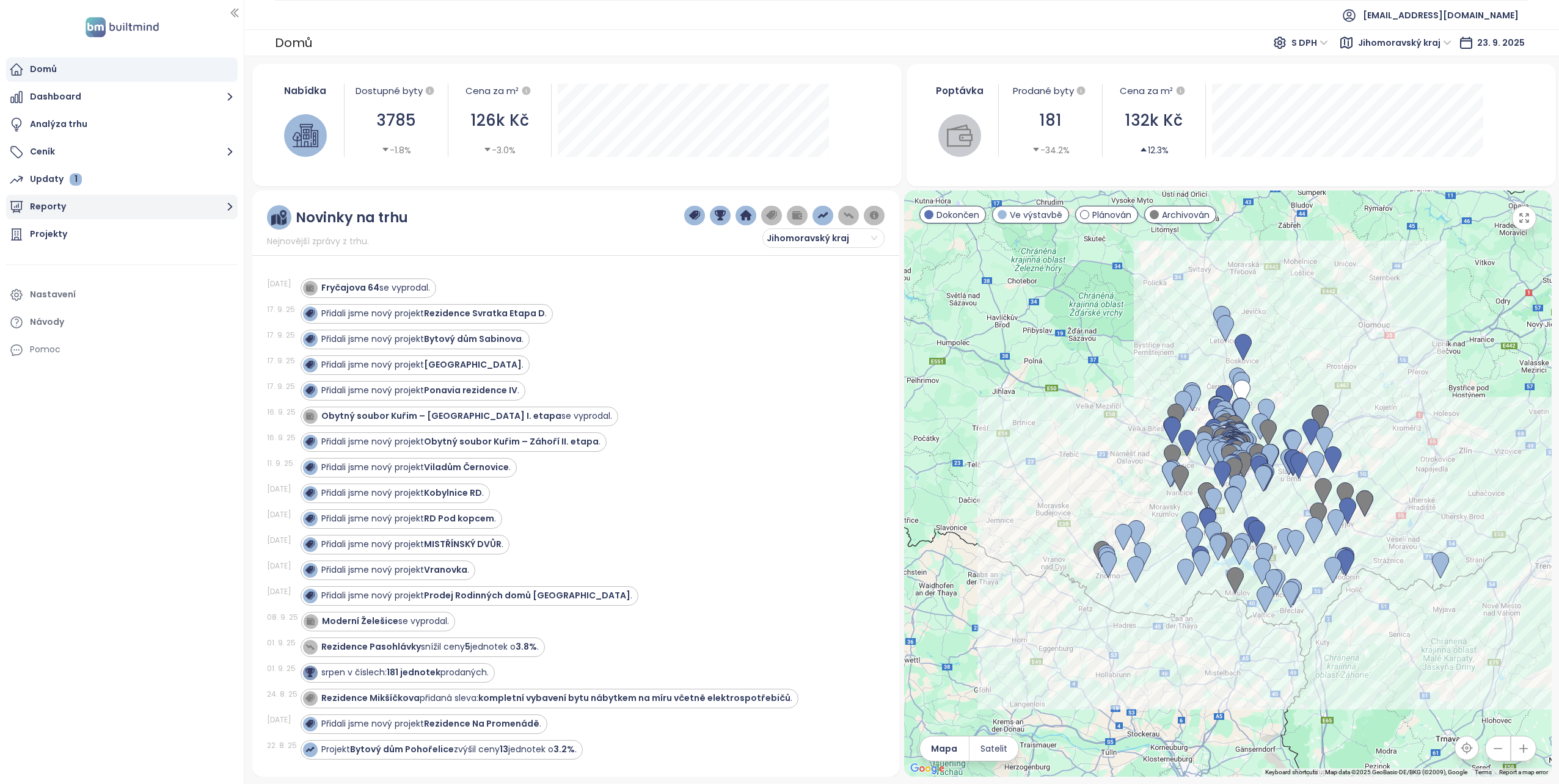
click at [50, 206] on button "Reporty" at bounding box center [122, 207] width 232 height 25
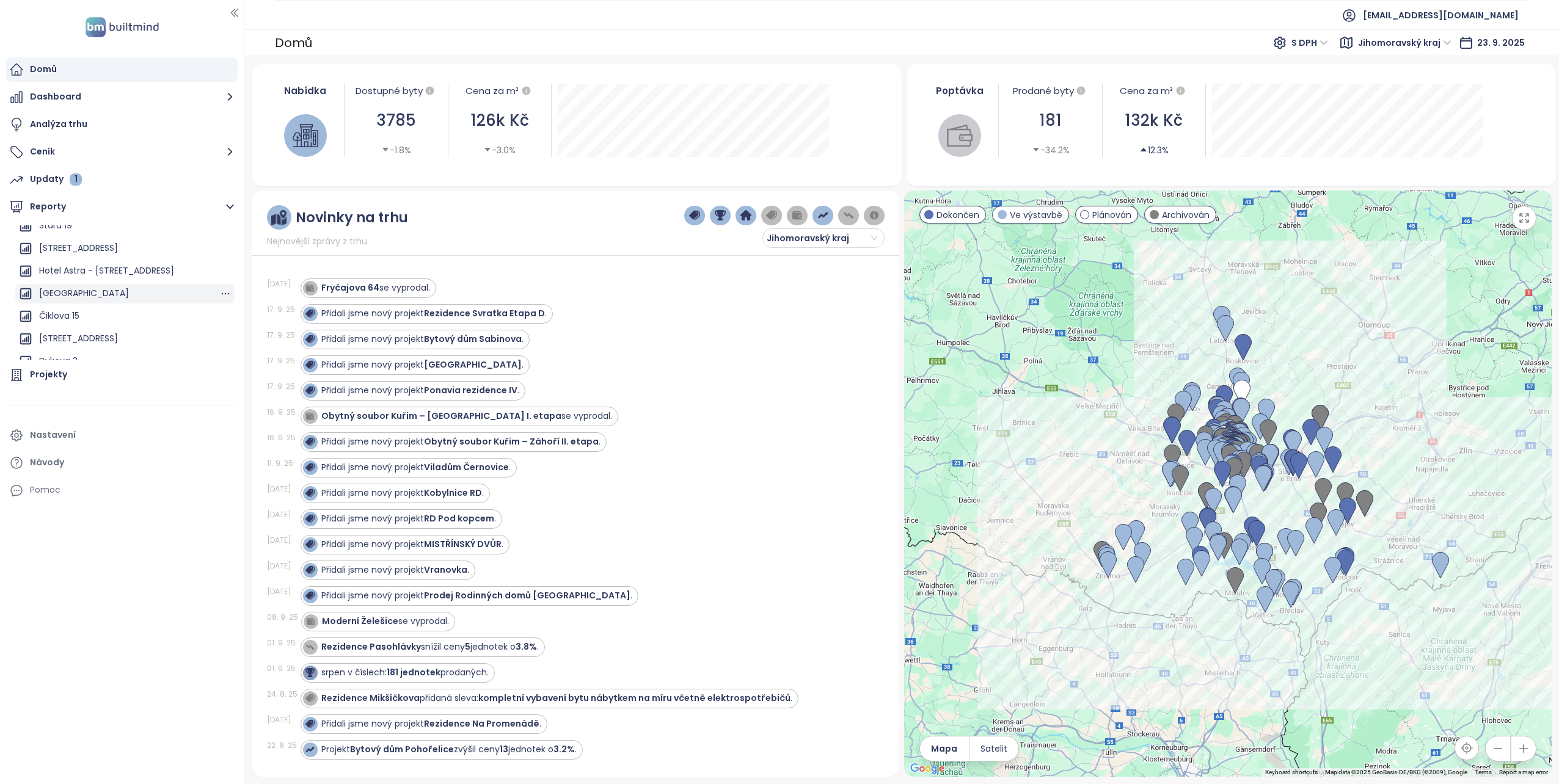
scroll to position [183, 0]
click at [109, 235] on div "[GEOGRAPHIC_DATA]" at bounding box center [125, 232] width 219 height 19
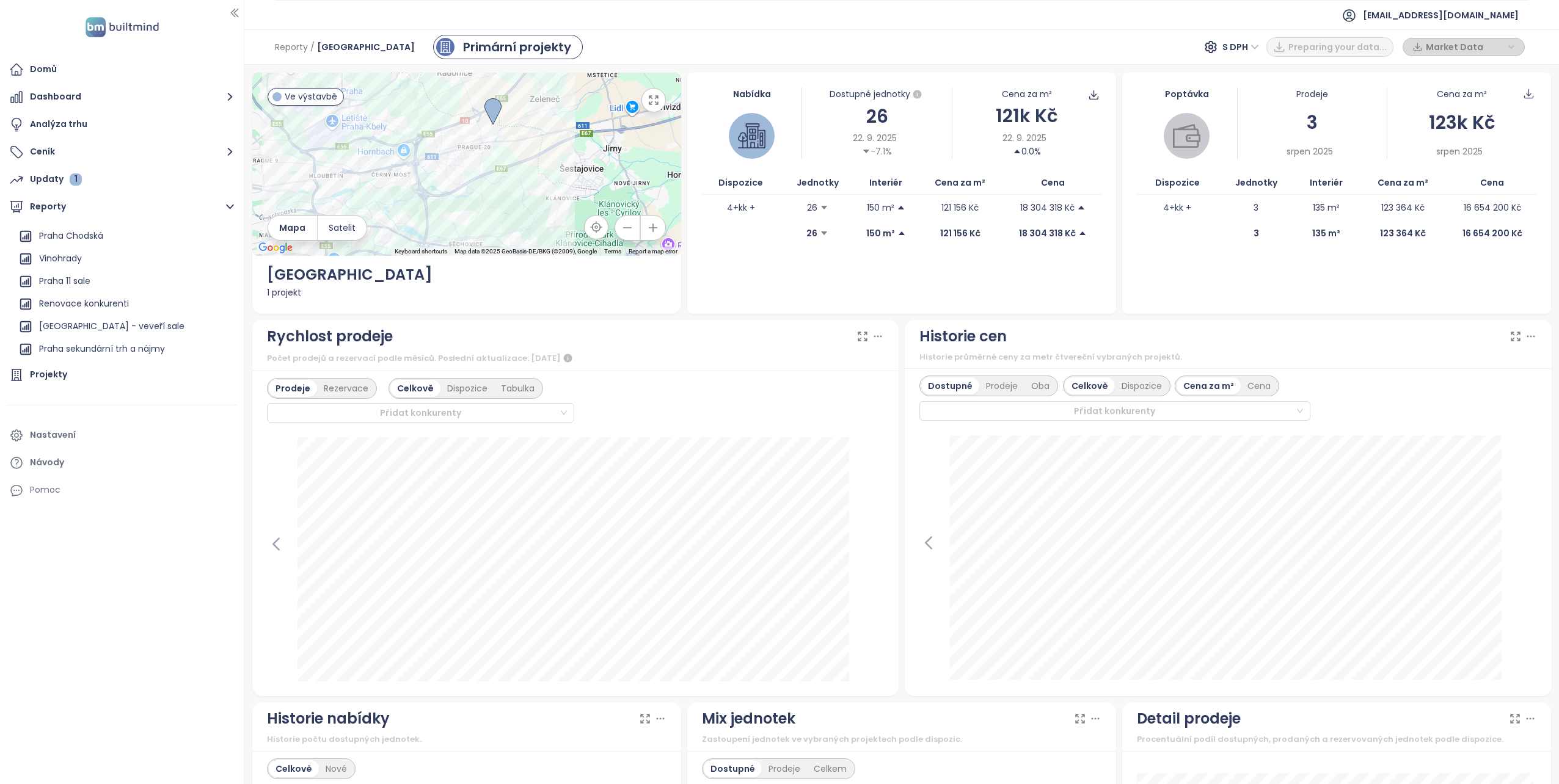
scroll to position [549, 0]
click at [72, 252] on div "Praha 11 sale" at bounding box center [64, 250] width 52 height 16
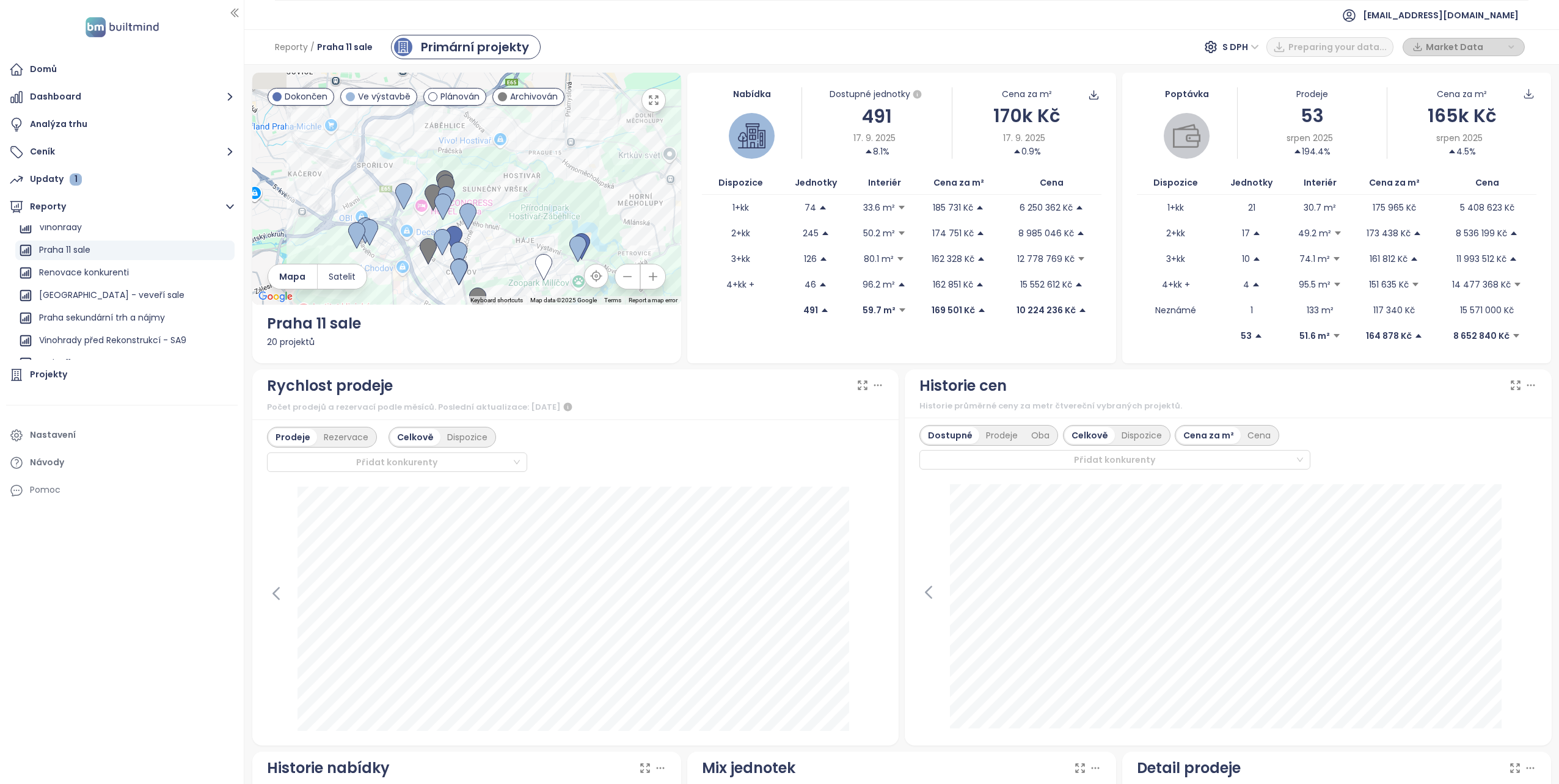
drag, startPoint x: 303, startPoint y: 225, endPoint x: 308, endPoint y: 308, distance: 83.2
click at [308, 308] on div "← Move left → Move right ↑ Move up ↓ Move down + Zoom in - Zoom out Home Jump l…" at bounding box center [467, 218] width 429 height 291
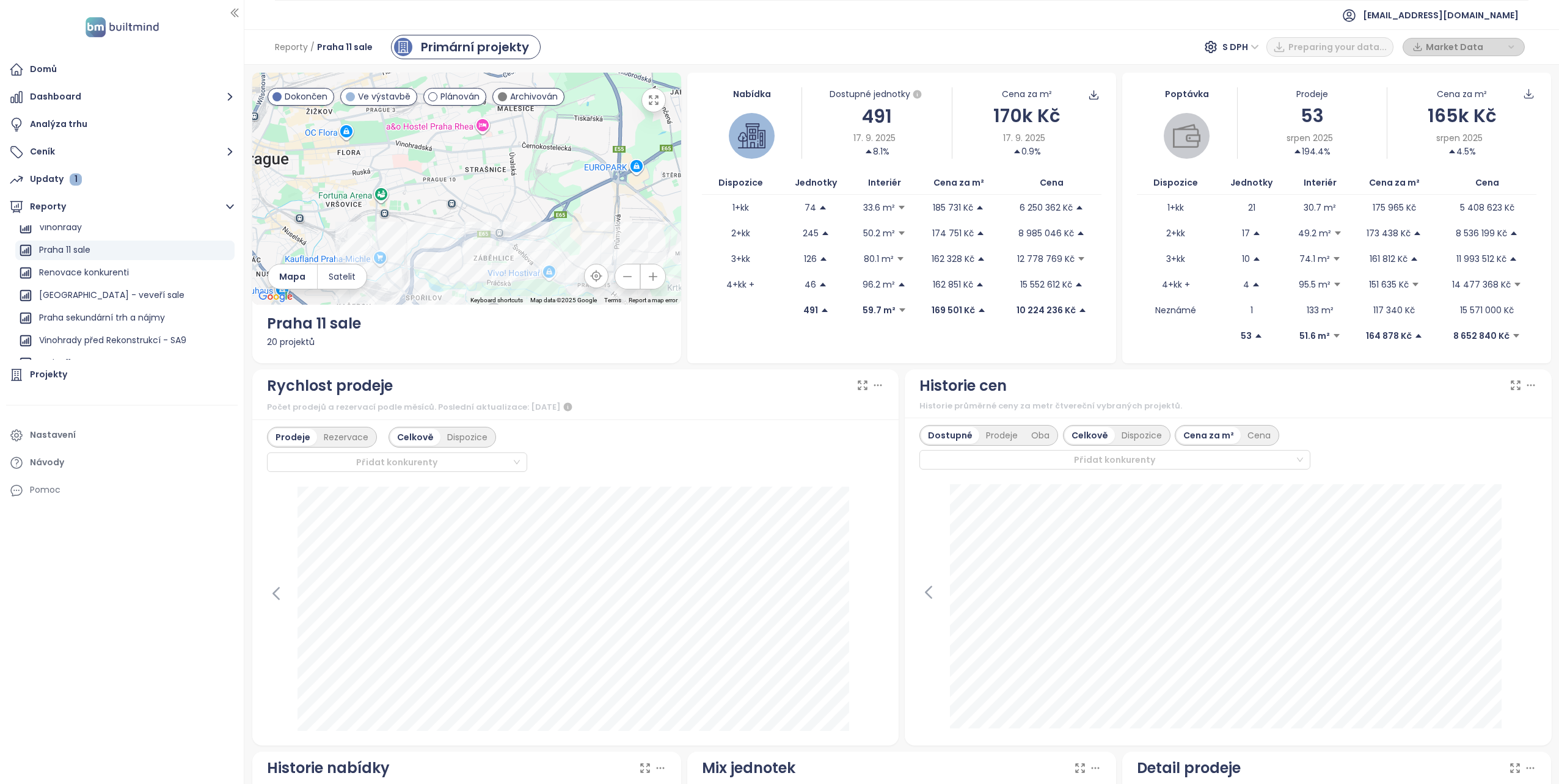
drag, startPoint x: 536, startPoint y: 138, endPoint x: 584, endPoint y: 266, distance: 136.7
click at [584, 266] on div at bounding box center [467, 189] width 429 height 232
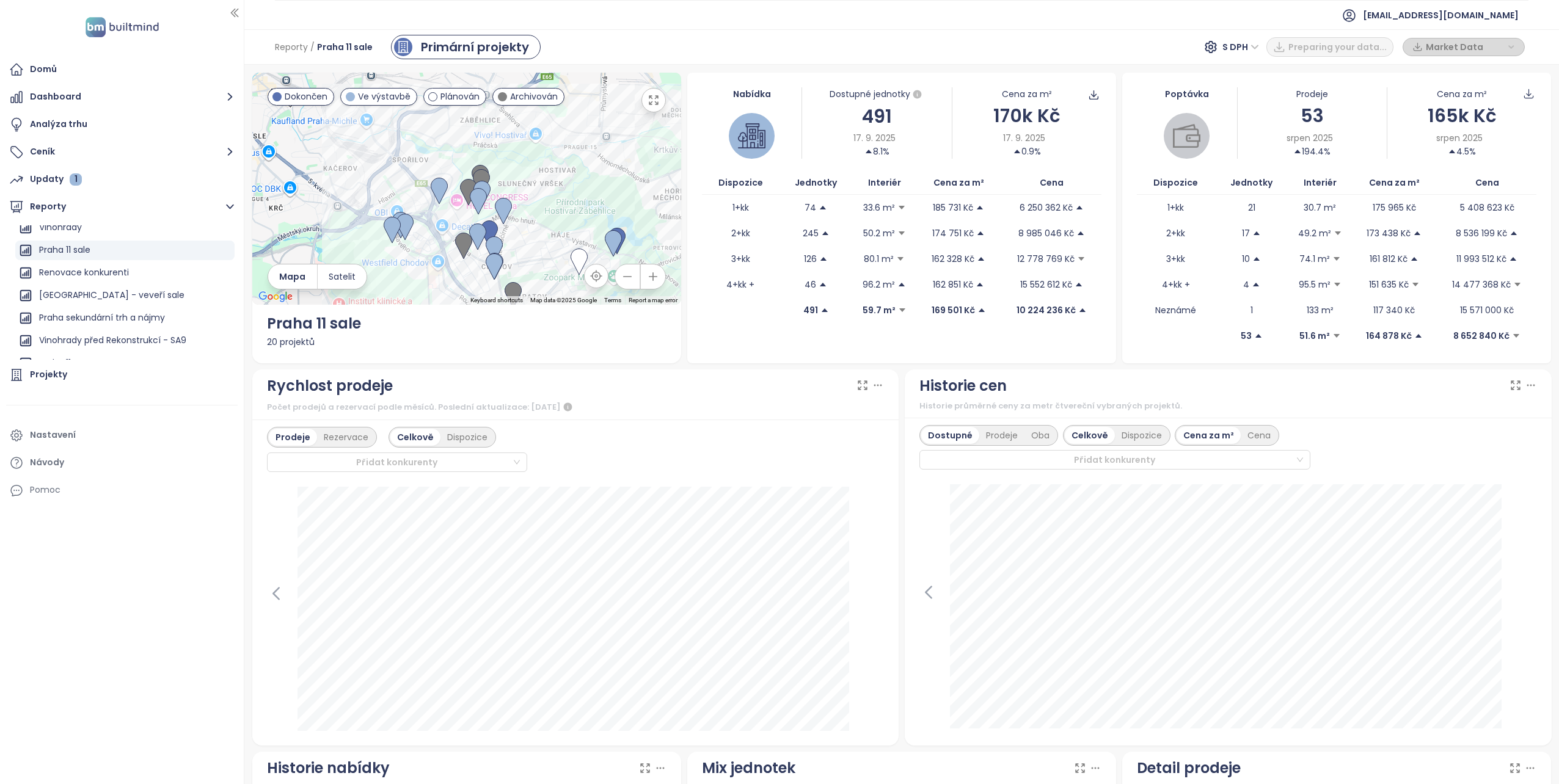
drag, startPoint x: 568, startPoint y: 223, endPoint x: 552, endPoint y: 68, distance: 155.8
click at [552, 68] on div "← Move left → Move right ↑ Move up ↓ Move down + Zoom in - Zoom out Home Jump l…" at bounding box center [902, 424] width 1315 height 720
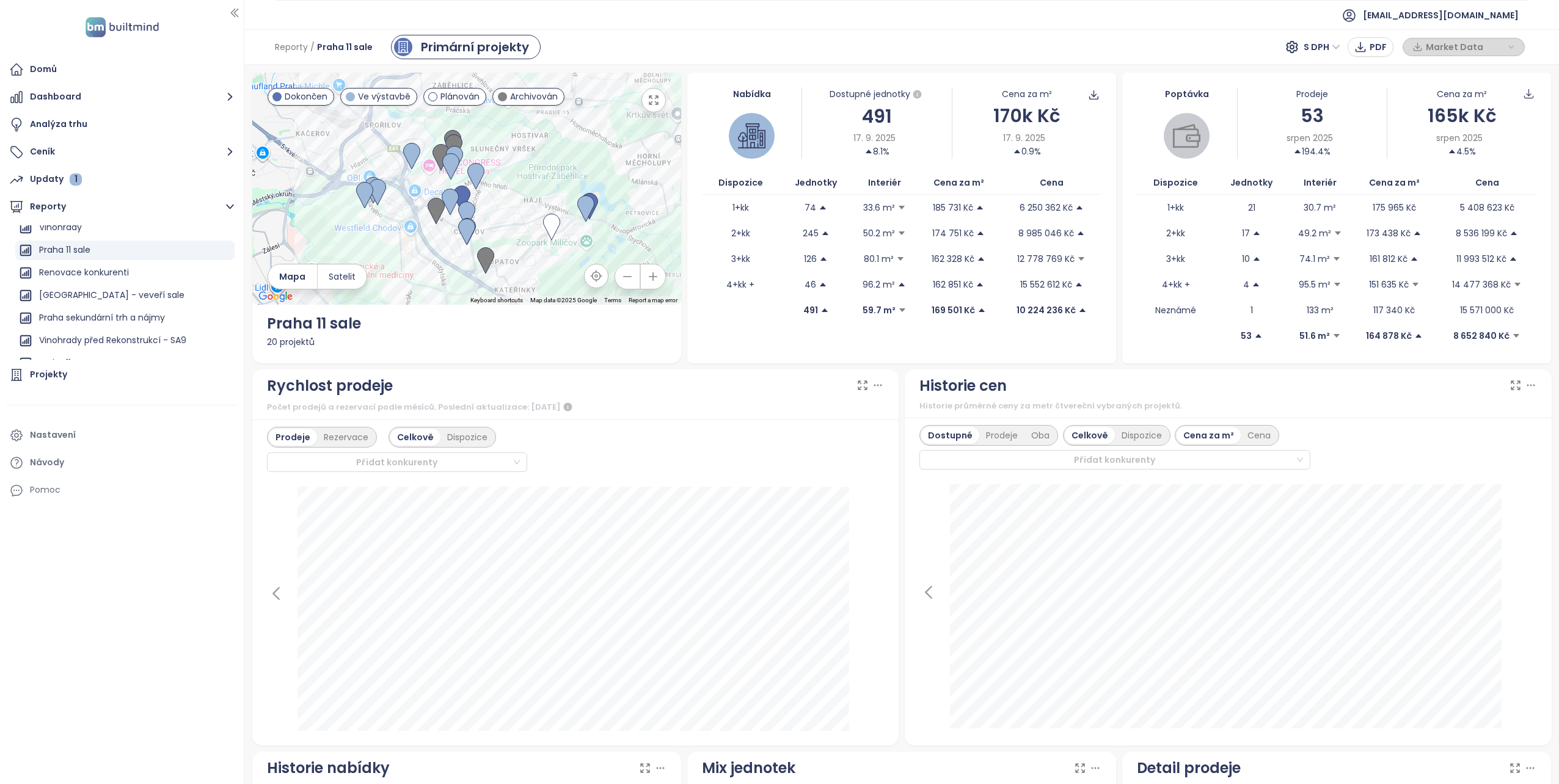
drag, startPoint x: 349, startPoint y: 183, endPoint x: 323, endPoint y: 163, distance: 32.8
click at [323, 163] on div at bounding box center [467, 189] width 429 height 232
click at [75, 333] on div "Sídliště [GEOGRAPHIC_DATA] - Prodej" at bounding box center [118, 327] width 158 height 16
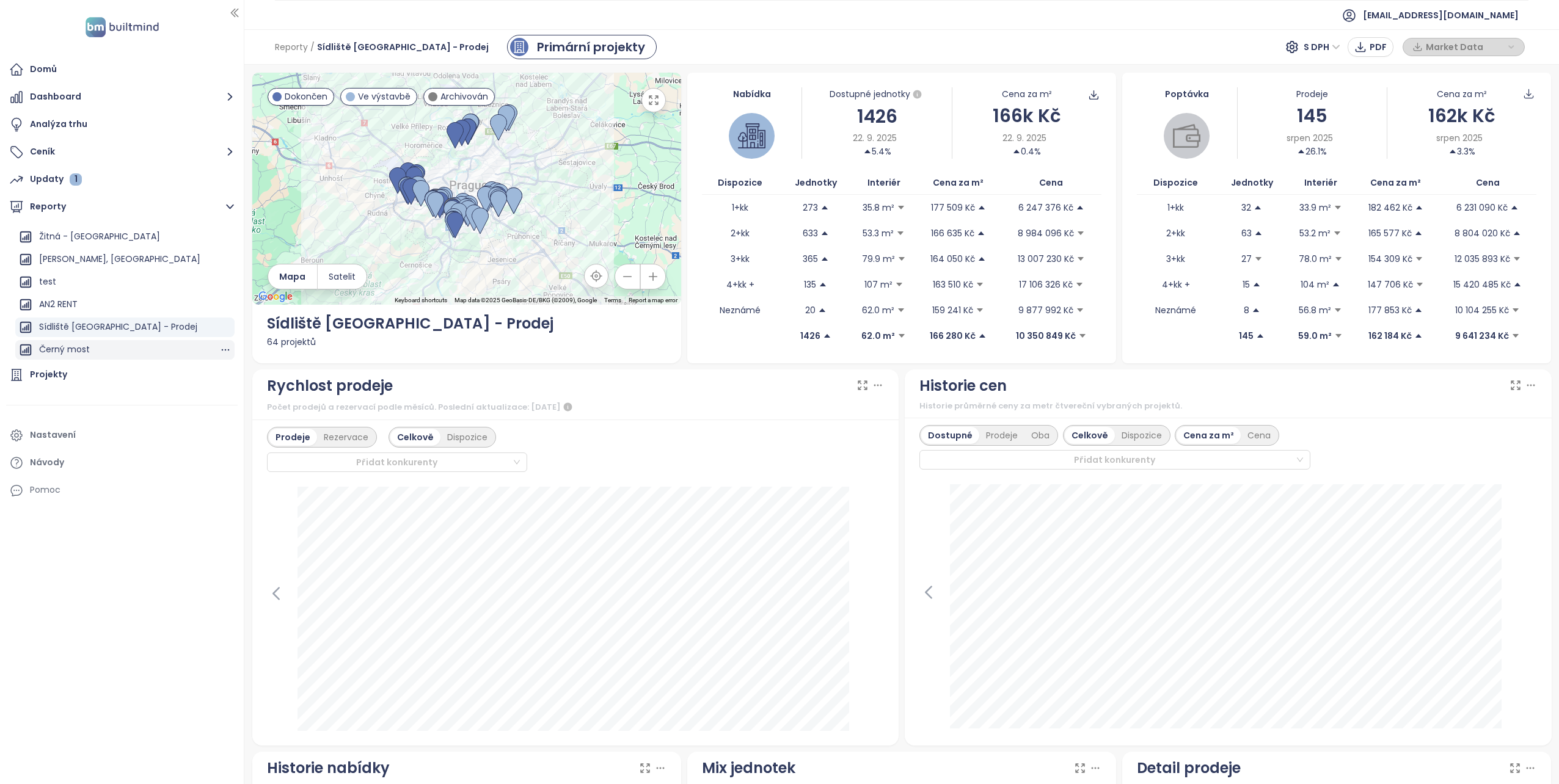
click at [122, 350] on div "Černý most" at bounding box center [125, 350] width 219 height 19
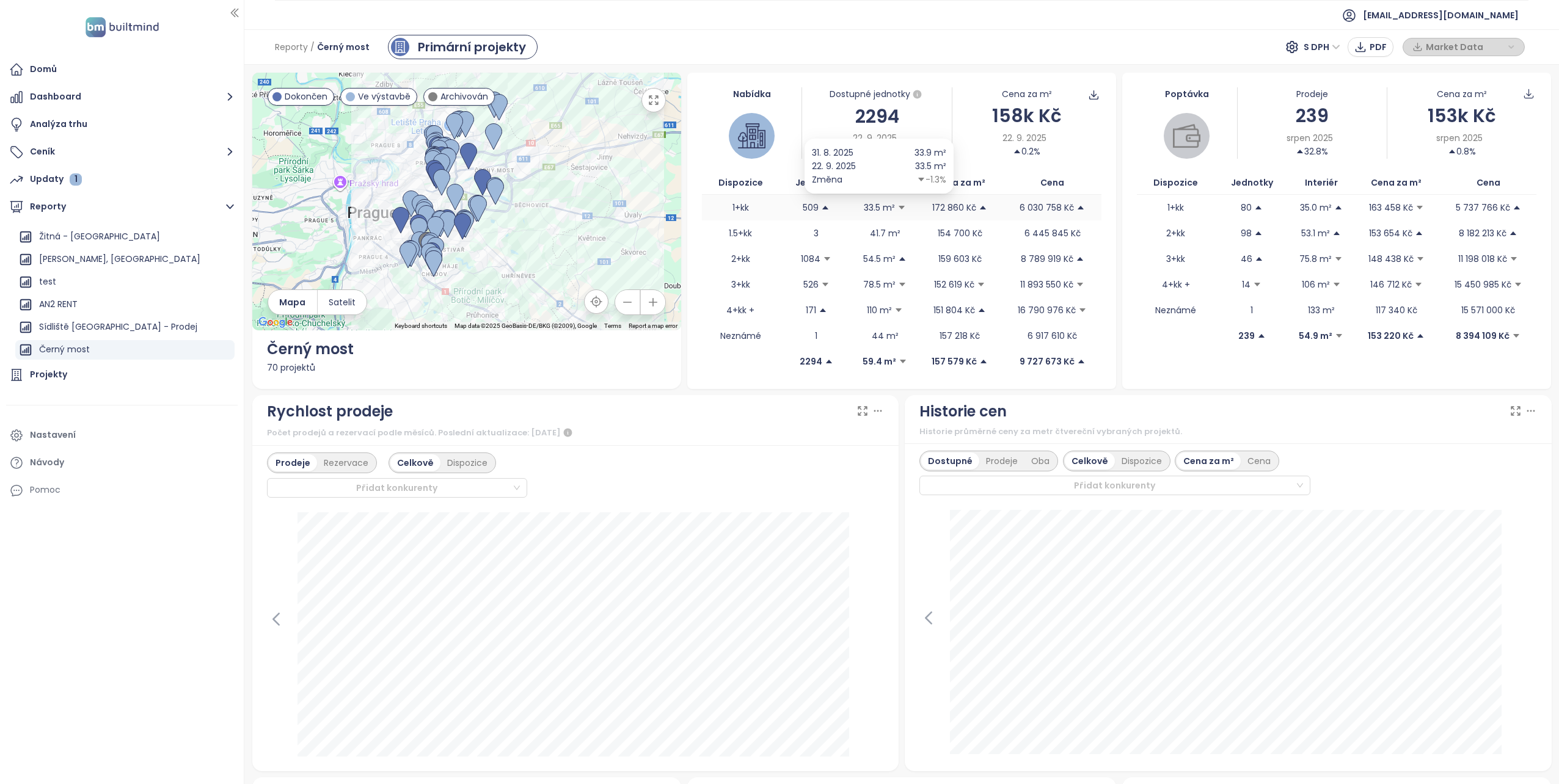
click at [899, 206] on icon "caret-down" at bounding box center [902, 208] width 6 height 4
click at [823, 209] on icon "caret-up" at bounding box center [826, 208] width 6 height 4
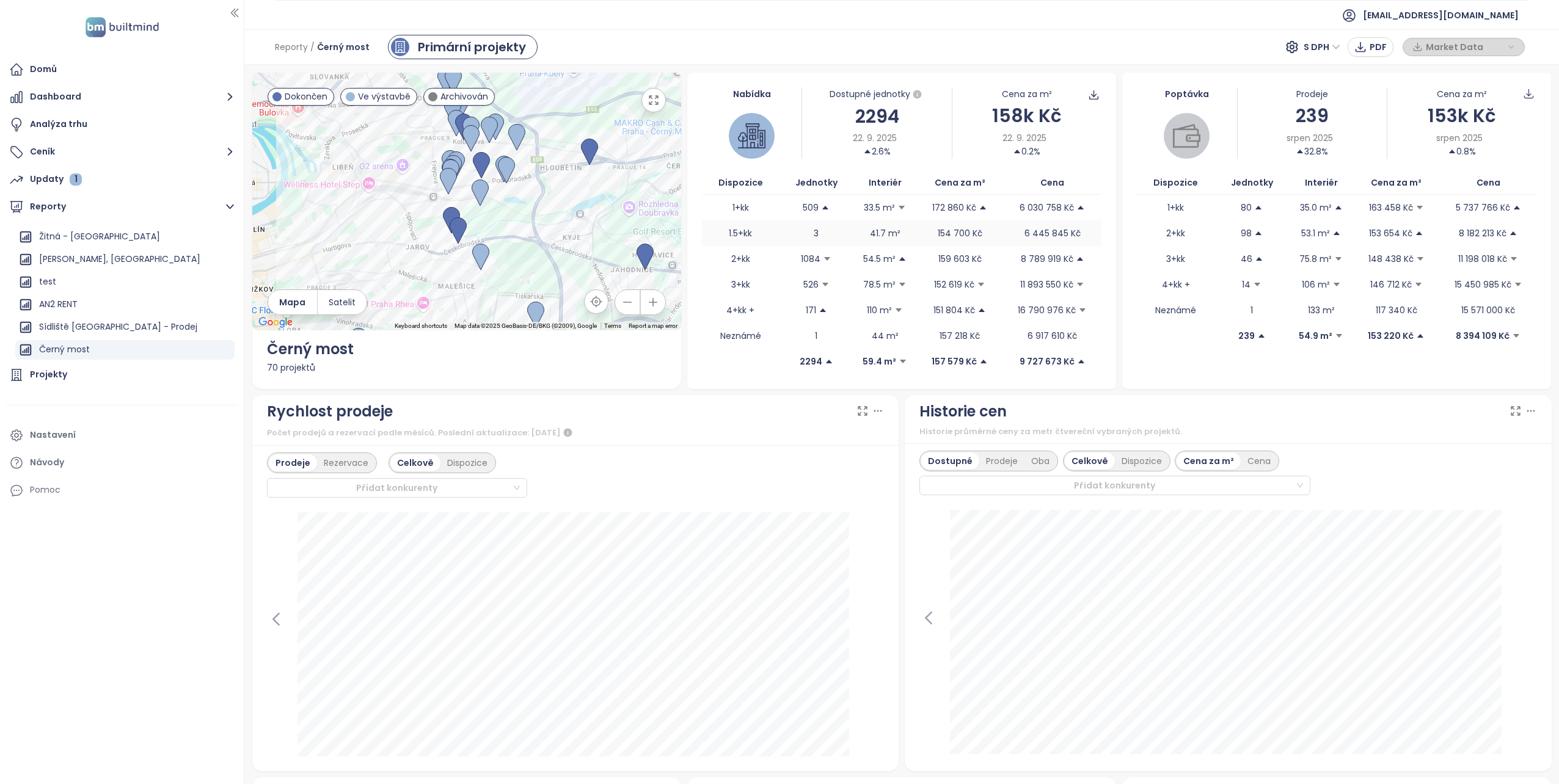
drag, startPoint x: 467, startPoint y: 220, endPoint x: 699, endPoint y: 223, distance: 232.0
